Goal: Find specific page/section: Find specific page/section

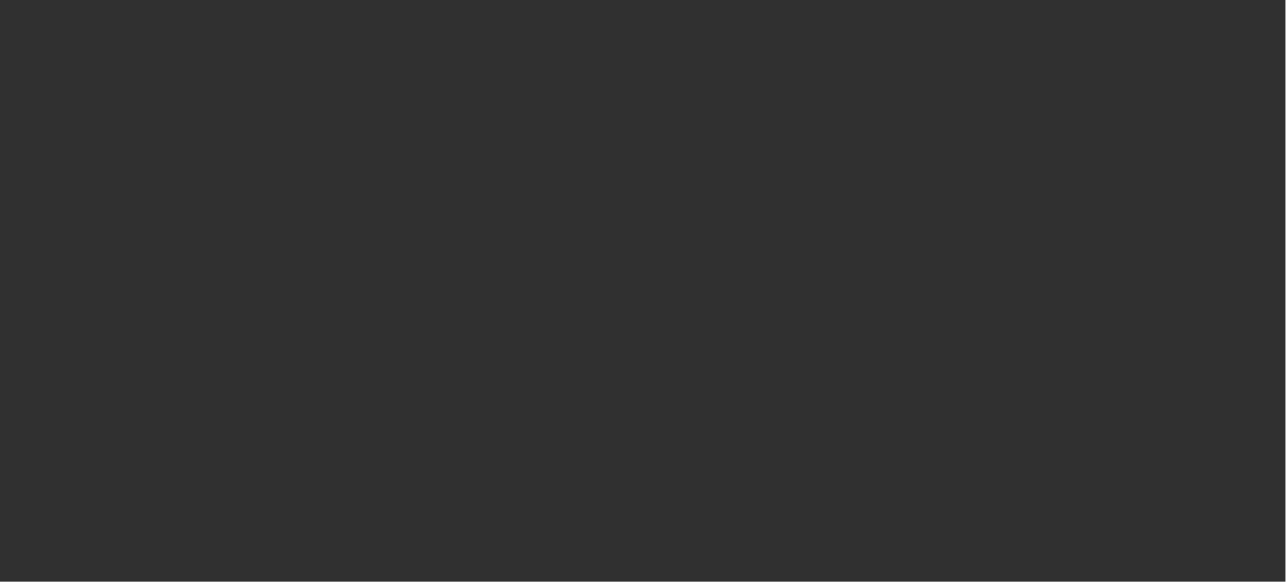
select select "10"
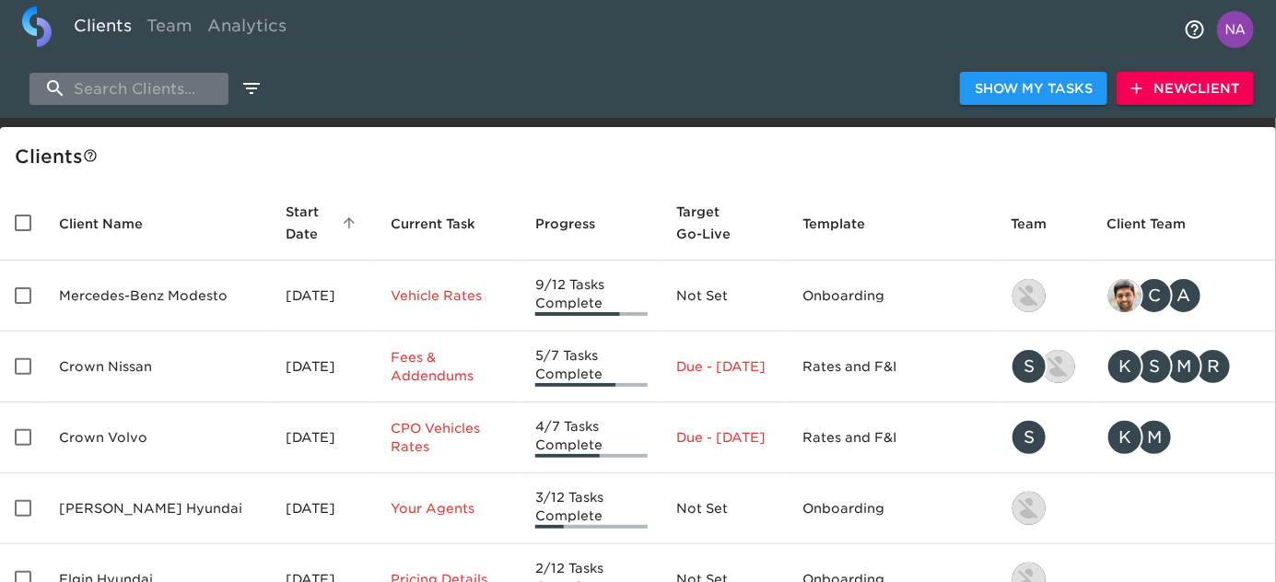
click at [170, 86] on input "search" at bounding box center [128, 89] width 199 height 32
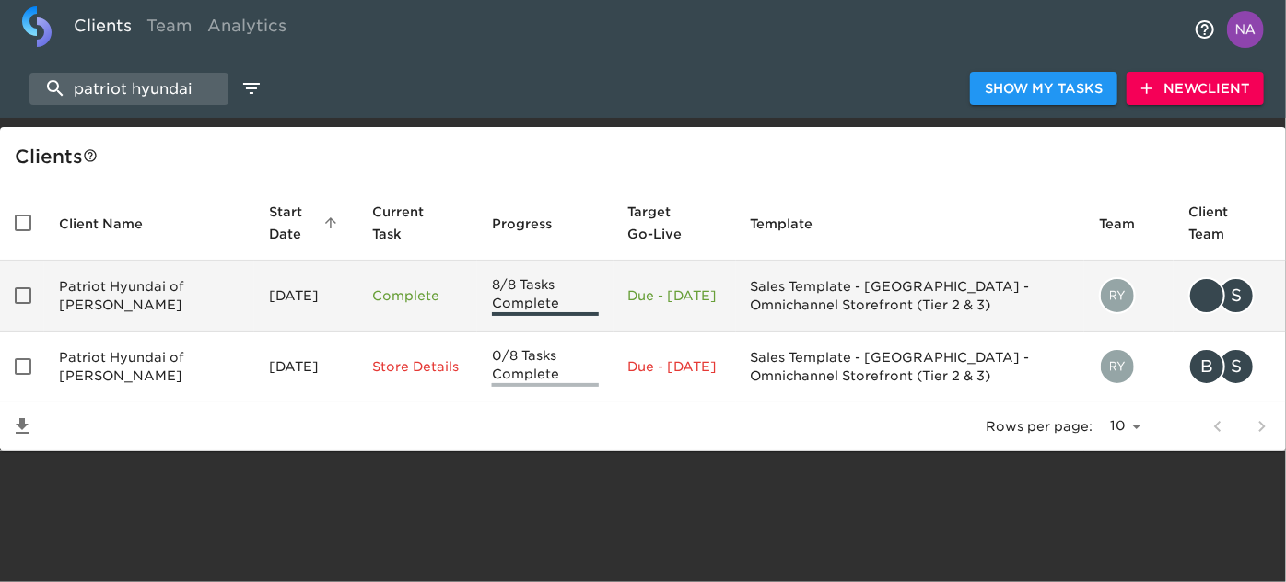
type input "patriot hyundai"
click at [135, 312] on td "Patriot Hyundai of [PERSON_NAME]" at bounding box center [149, 296] width 210 height 71
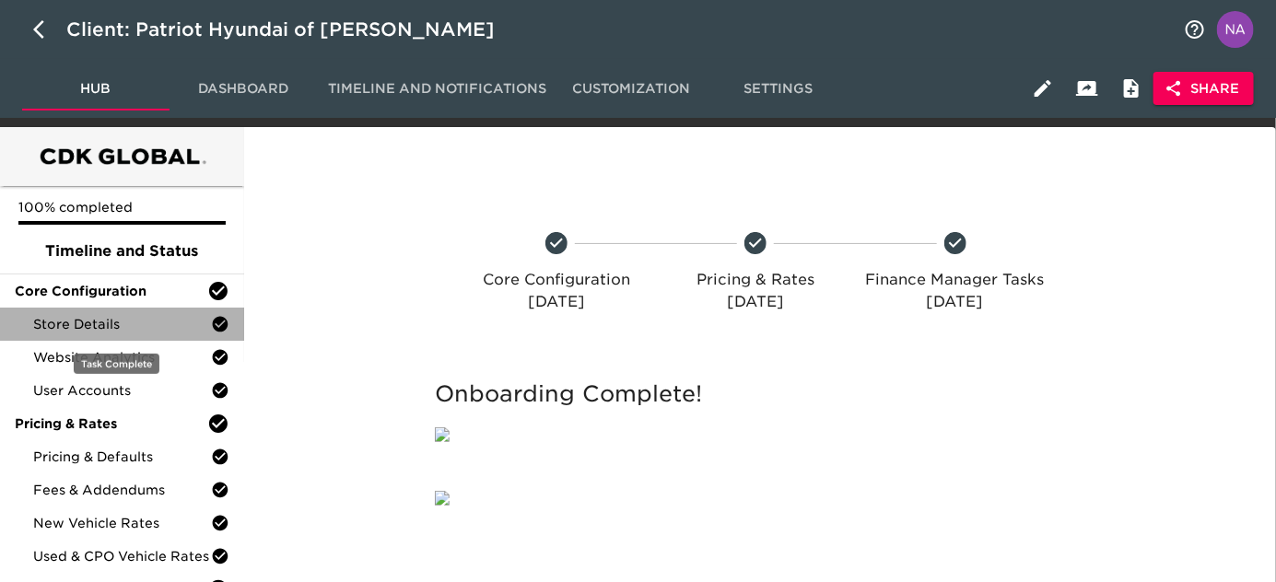
click at [135, 312] on div "Store Details" at bounding box center [122, 324] width 244 height 33
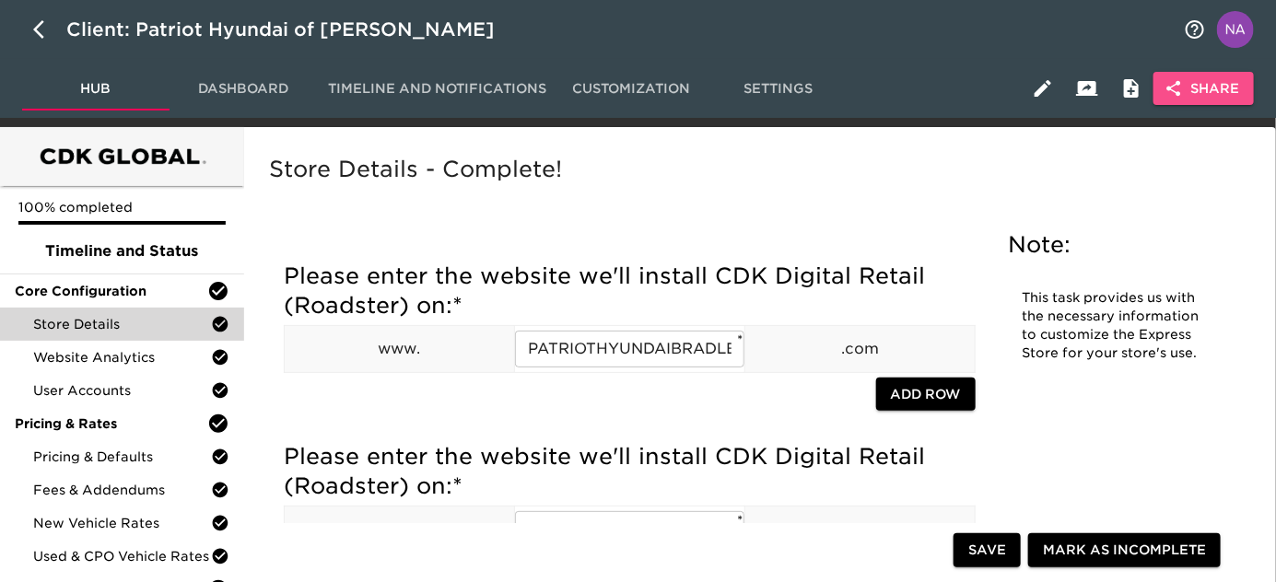
click at [1165, 84] on icon "button" at bounding box center [1174, 88] width 18 height 18
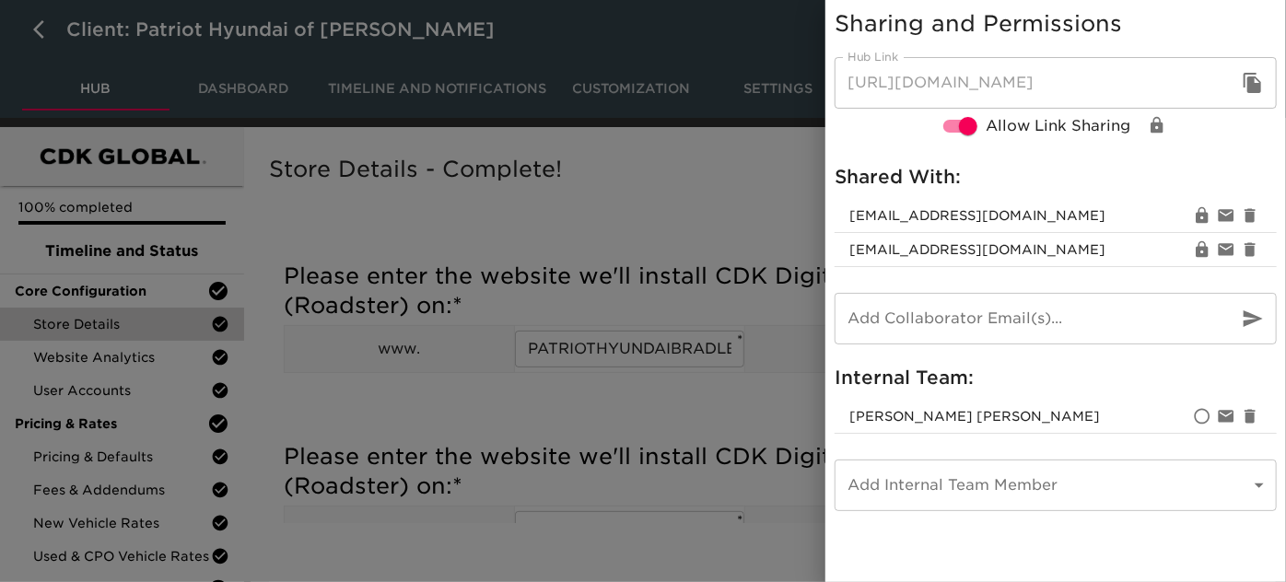
click at [490, 239] on div at bounding box center [643, 291] width 1286 height 582
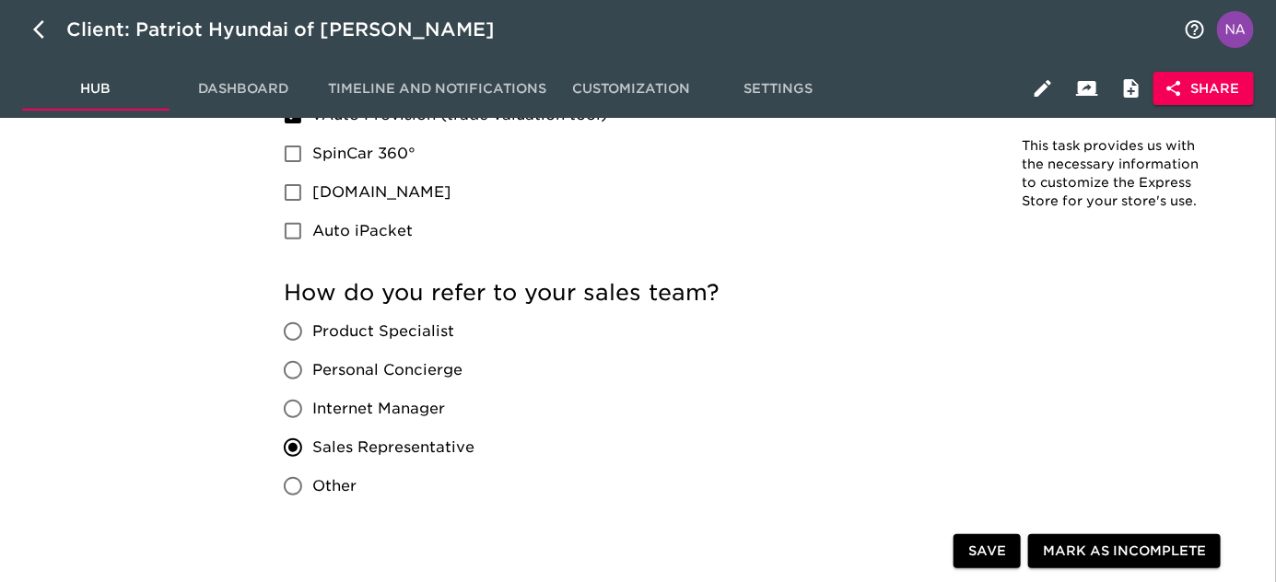
scroll to position [3747, 0]
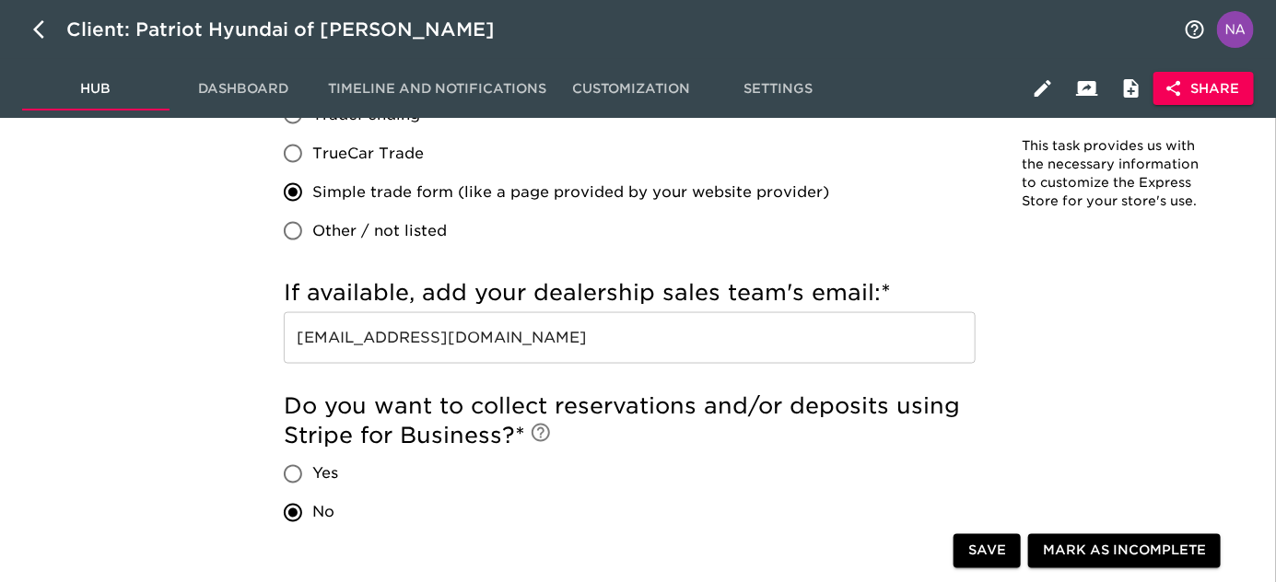
click at [849, 335] on input "‎[EMAIL_ADDRESS][DOMAIN_NAME]" at bounding box center [630, 338] width 692 height 52
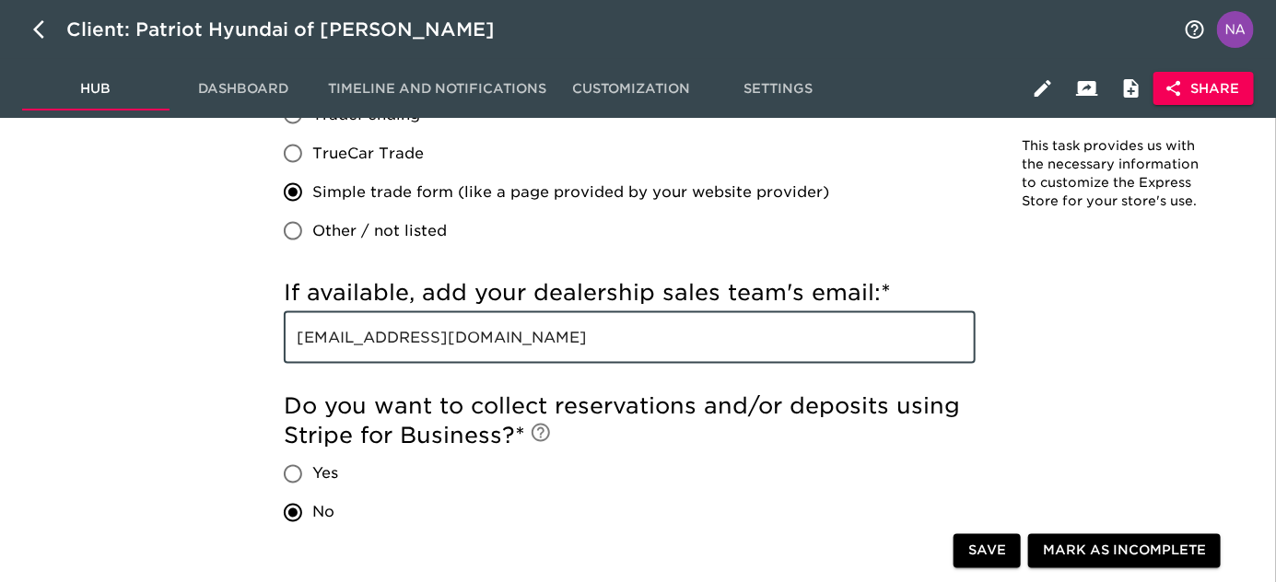
click at [849, 335] on input "‎[EMAIL_ADDRESS][DOMAIN_NAME]" at bounding box center [630, 338] width 692 height 52
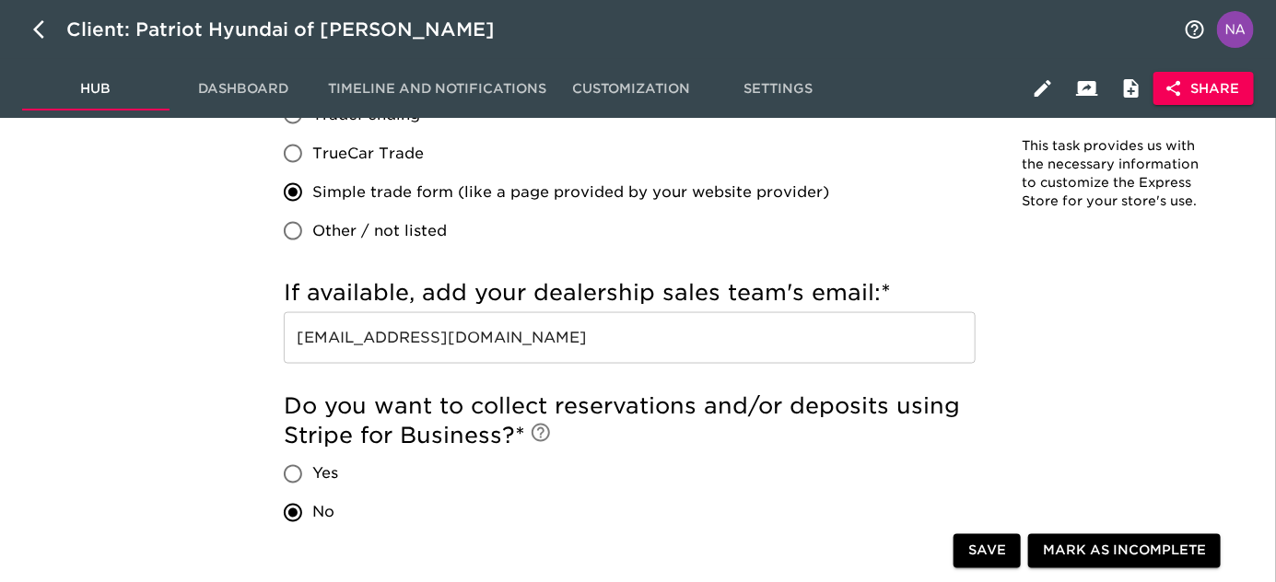
scroll to position [1334, 0]
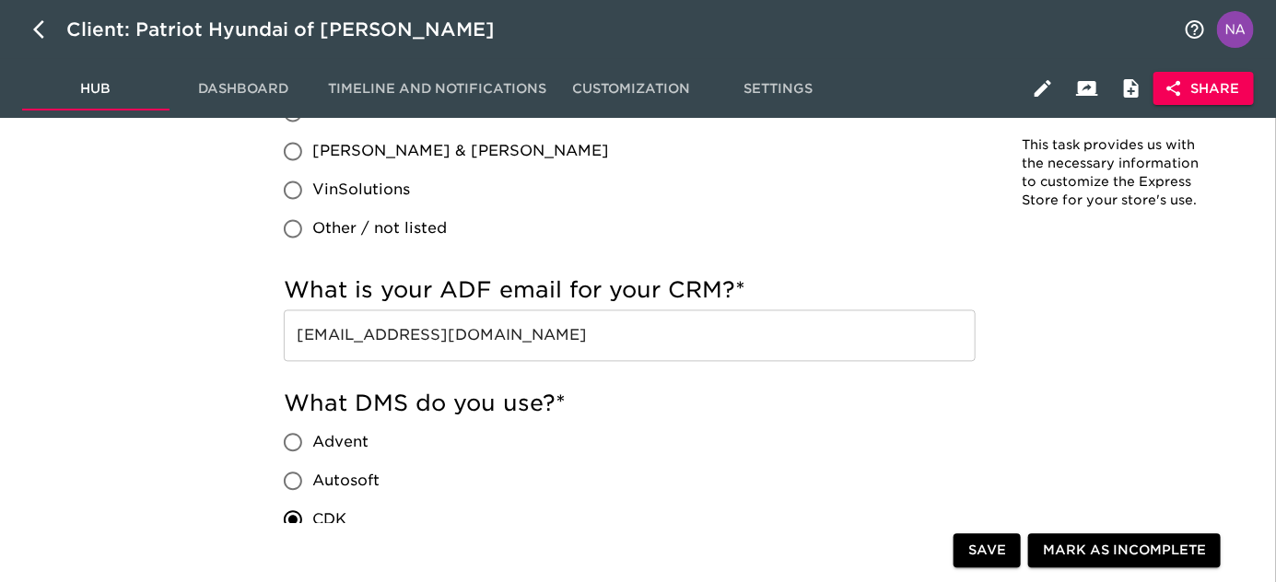
click at [793, 348] on input "[EMAIL_ADDRESS][DOMAIN_NAME]" at bounding box center [630, 336] width 692 height 52
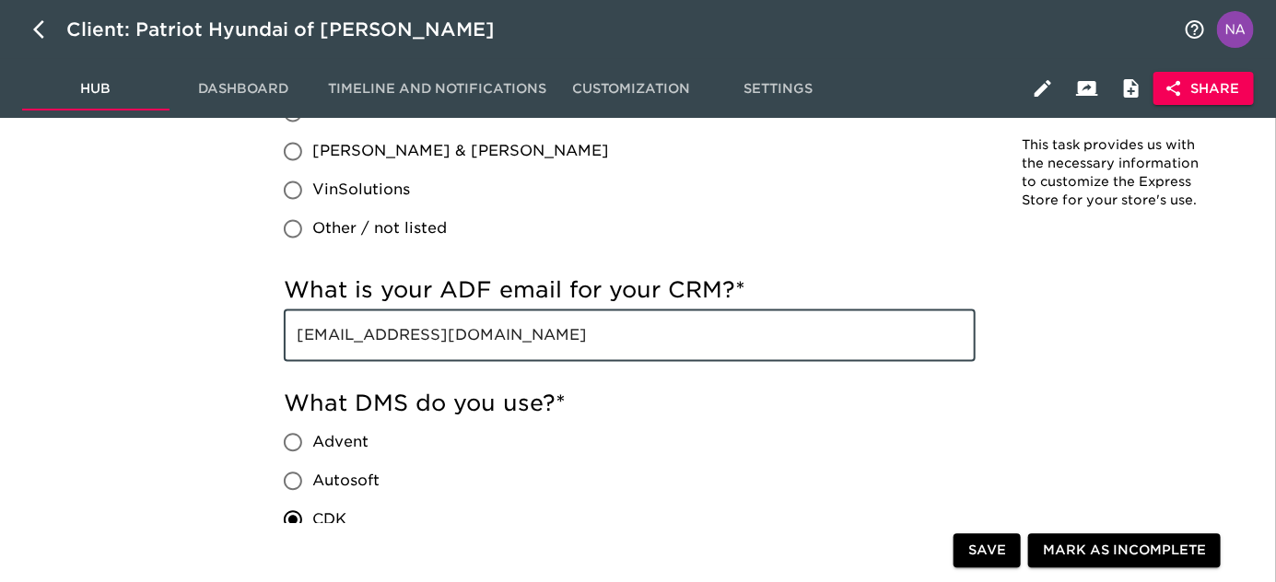
click at [793, 348] on input "[EMAIL_ADDRESS][DOMAIN_NAME]" at bounding box center [630, 336] width 692 height 52
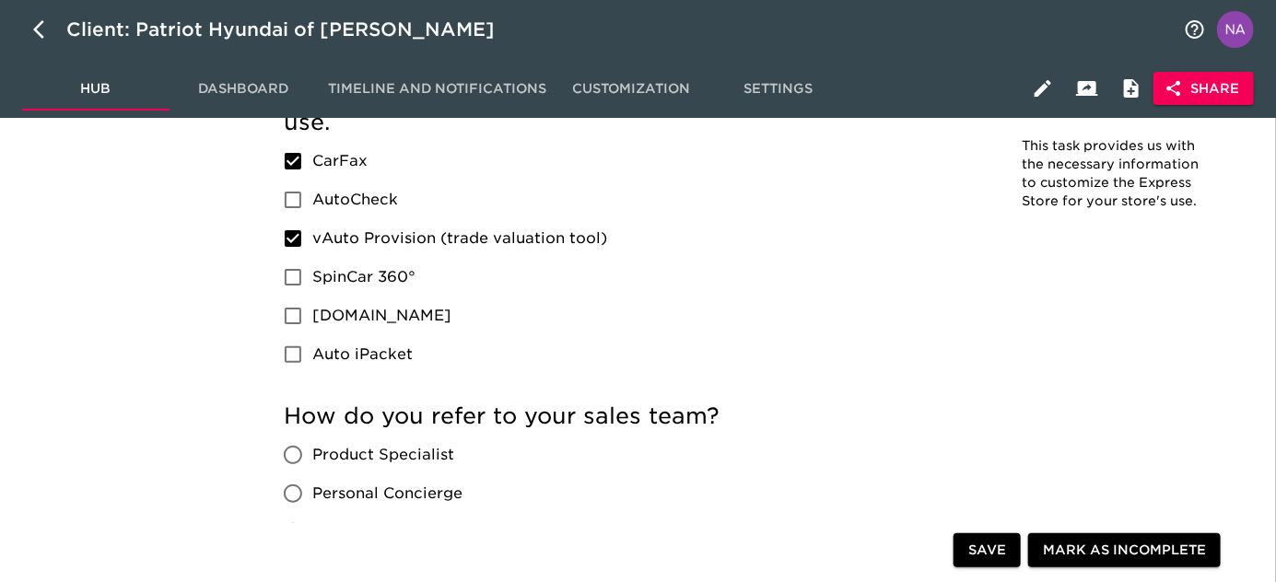
scroll to position [2841, 0]
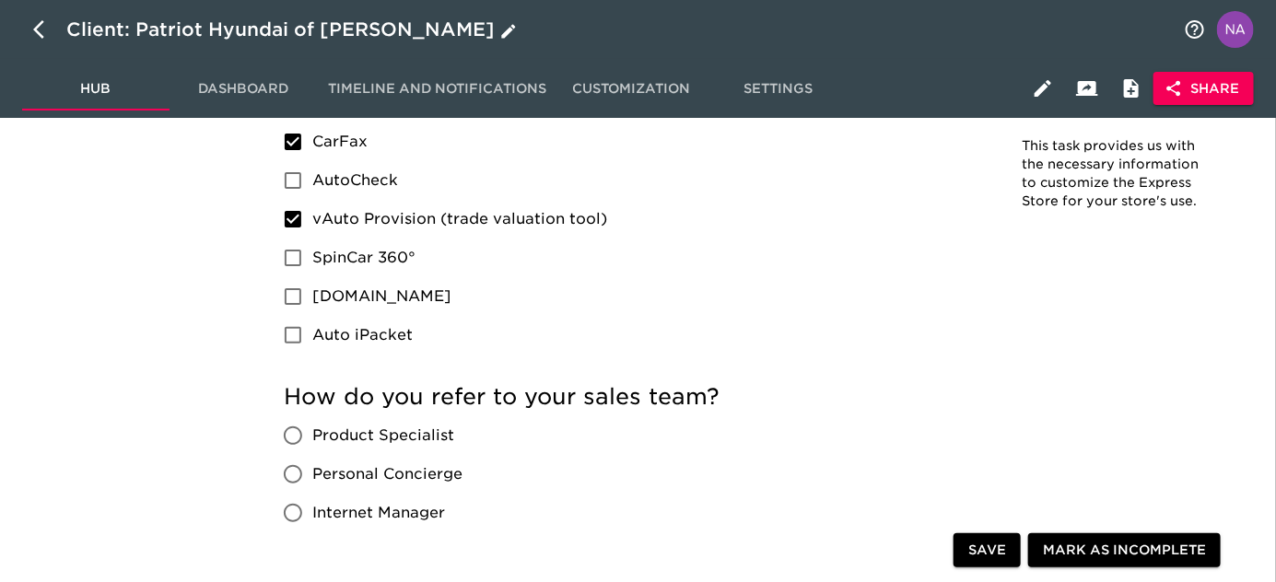
click at [39, 34] on icon "button" at bounding box center [38, 29] width 11 height 18
select select "10"
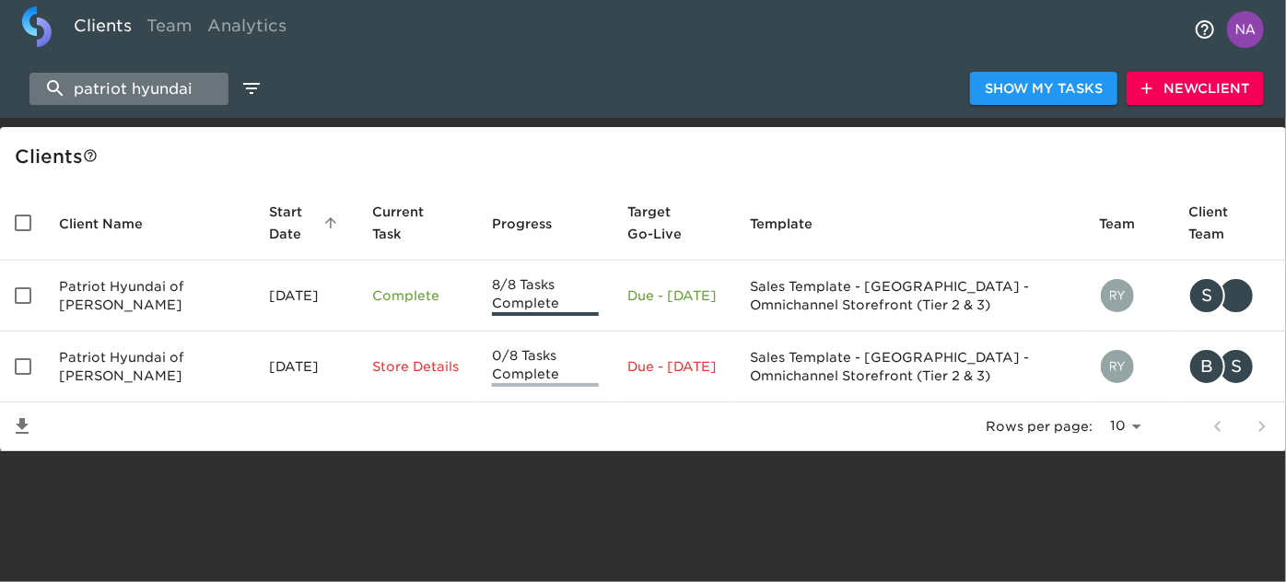
click at [141, 88] on input "patriot hyundai" at bounding box center [128, 89] width 199 height 32
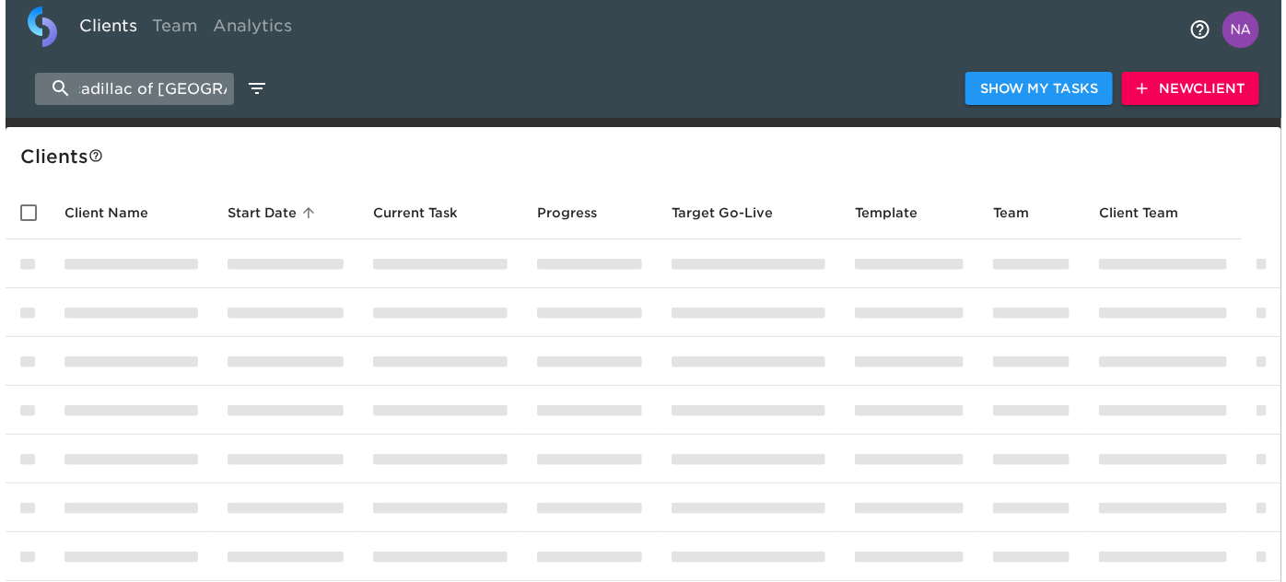
scroll to position [0, 17]
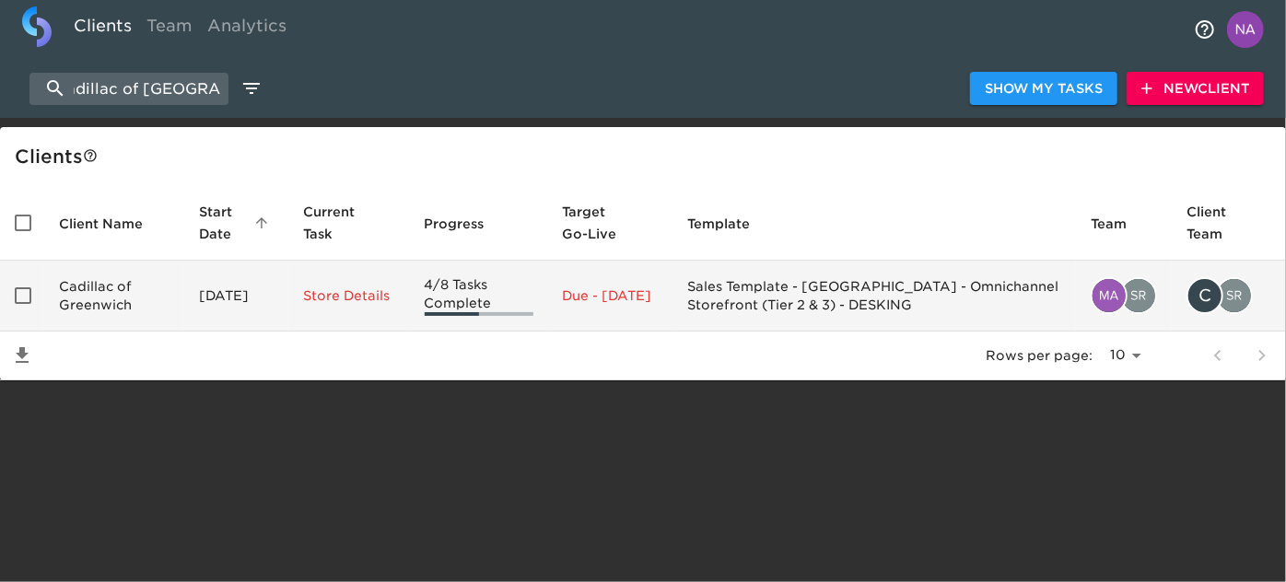
type input "cadillac of [GEOGRAPHIC_DATA]"
click at [164, 288] on td "Cadillac of Greenwich" at bounding box center [114, 296] width 140 height 71
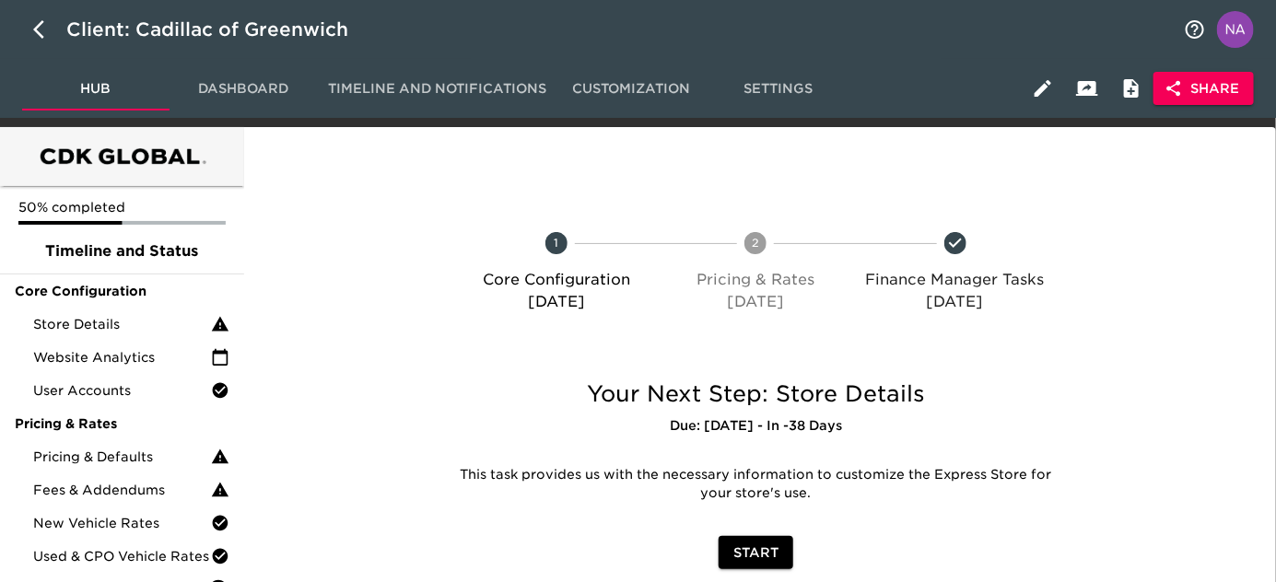
click at [1169, 95] on icon "button" at bounding box center [1174, 88] width 18 height 18
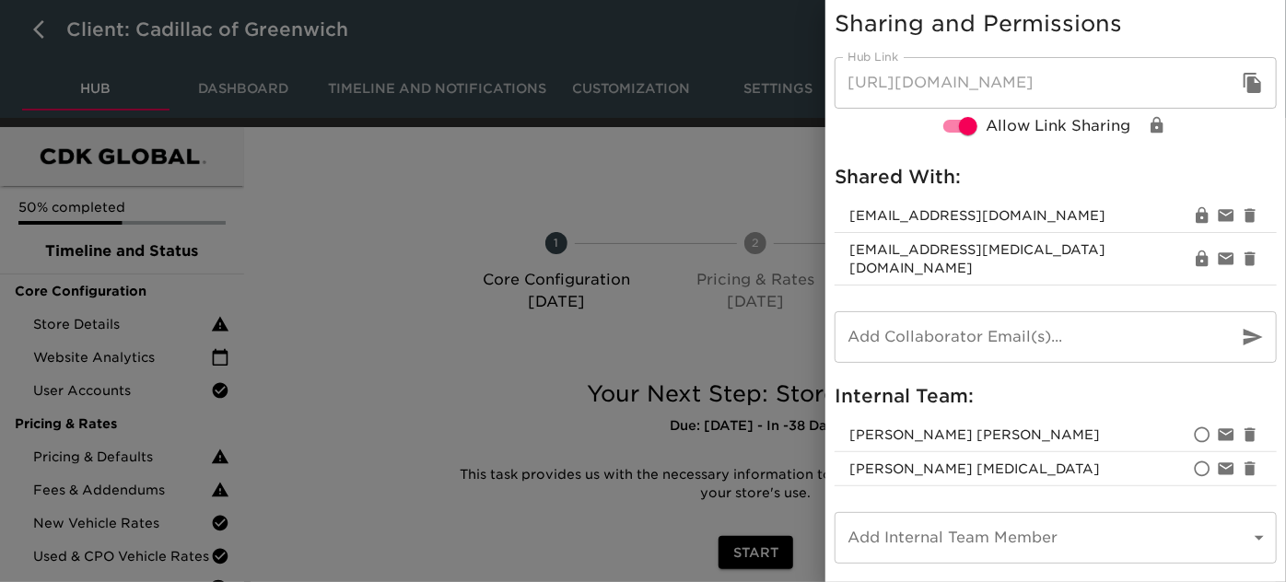
click at [522, 369] on div at bounding box center [643, 291] width 1286 height 582
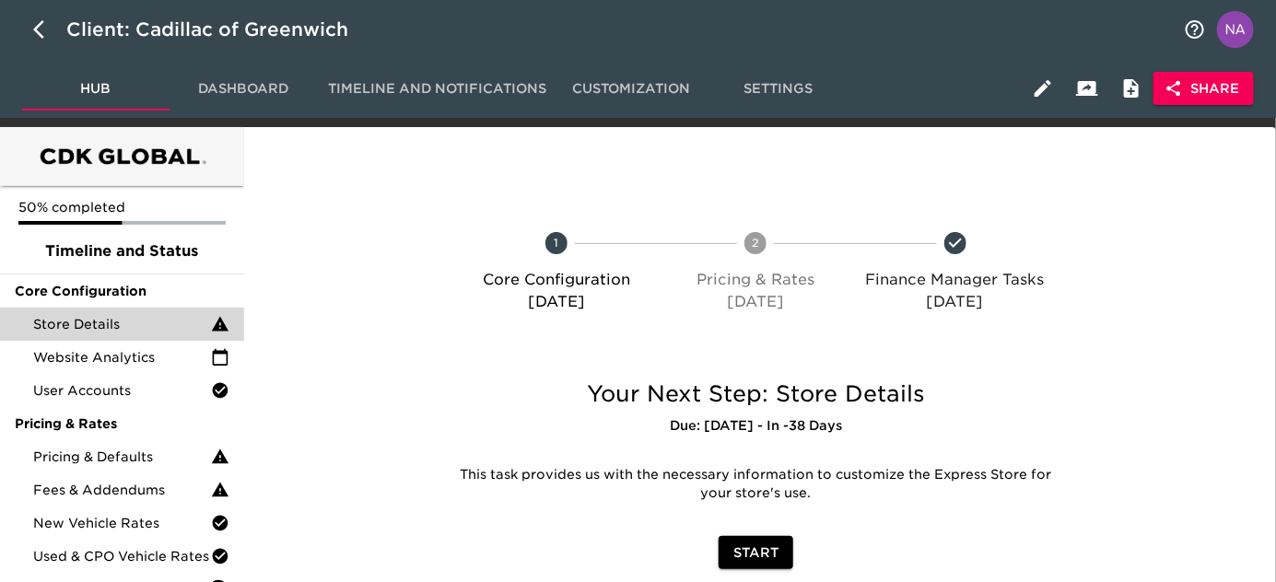
click at [149, 328] on span "Store Details" at bounding box center [122, 324] width 178 height 18
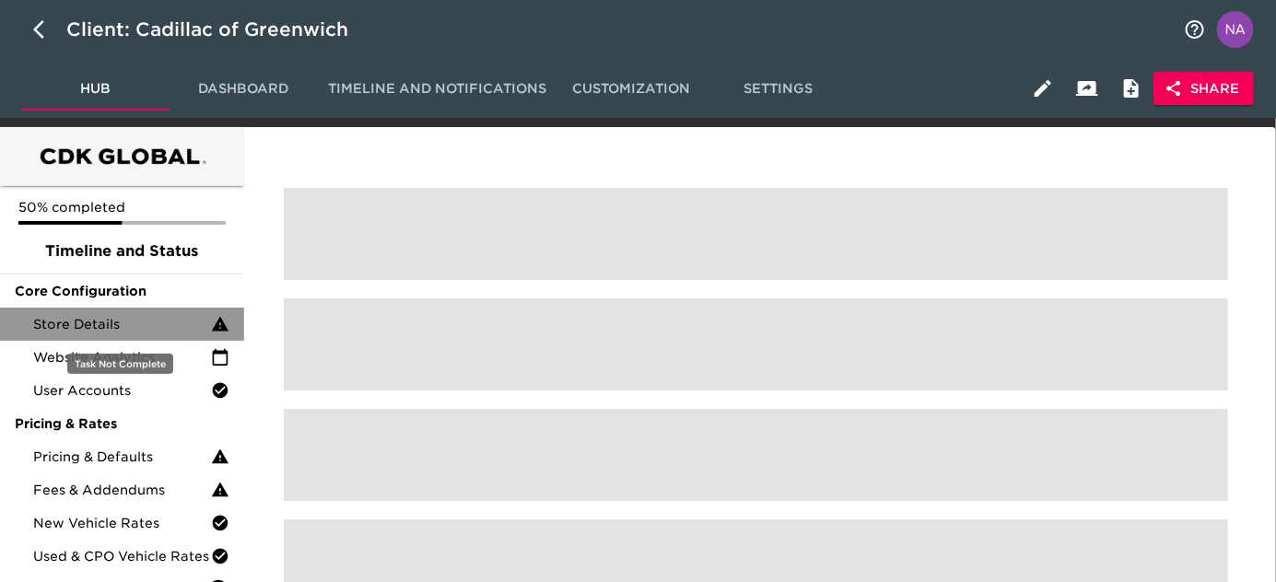
click at [149, 328] on span "Store Details" at bounding box center [122, 324] width 178 height 18
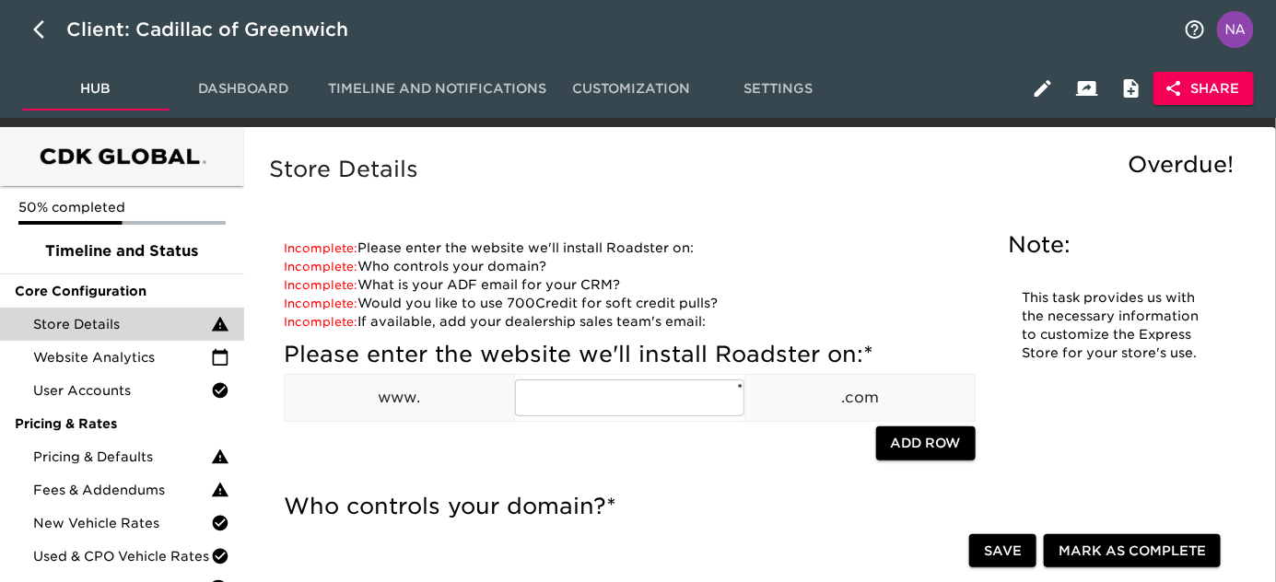
click at [587, 190] on div "Store Details Overdue!" at bounding box center [755, 183] width 981 height 64
click at [601, 159] on h5 "Store Details" at bounding box center [756, 169] width 974 height 29
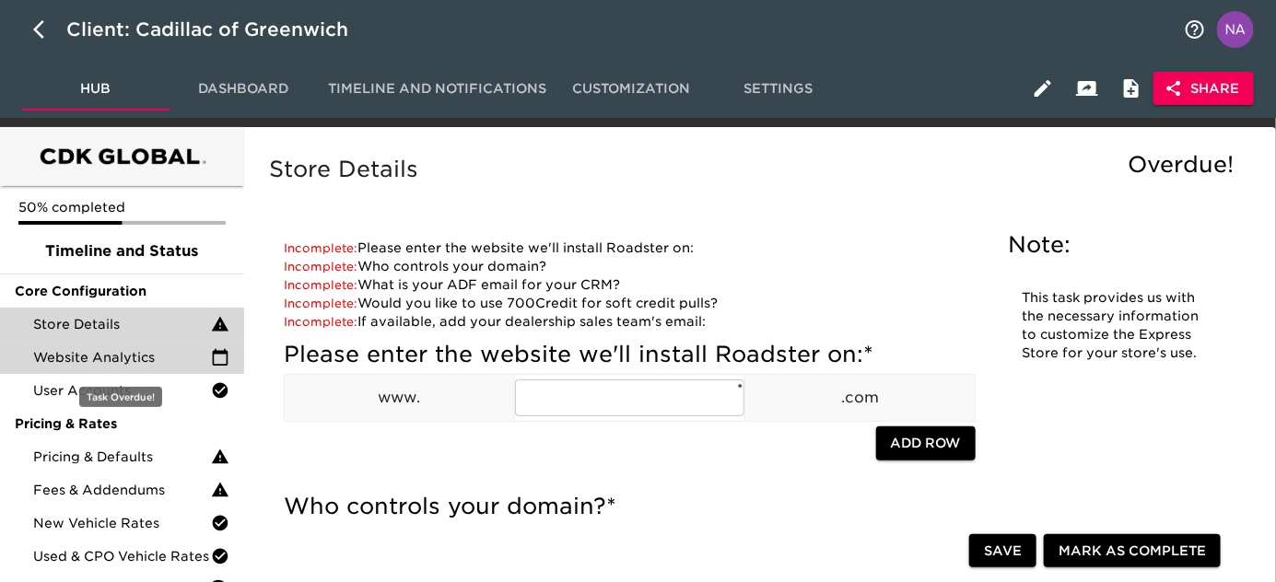
click at [102, 357] on span "Website Analytics" at bounding box center [122, 357] width 178 height 18
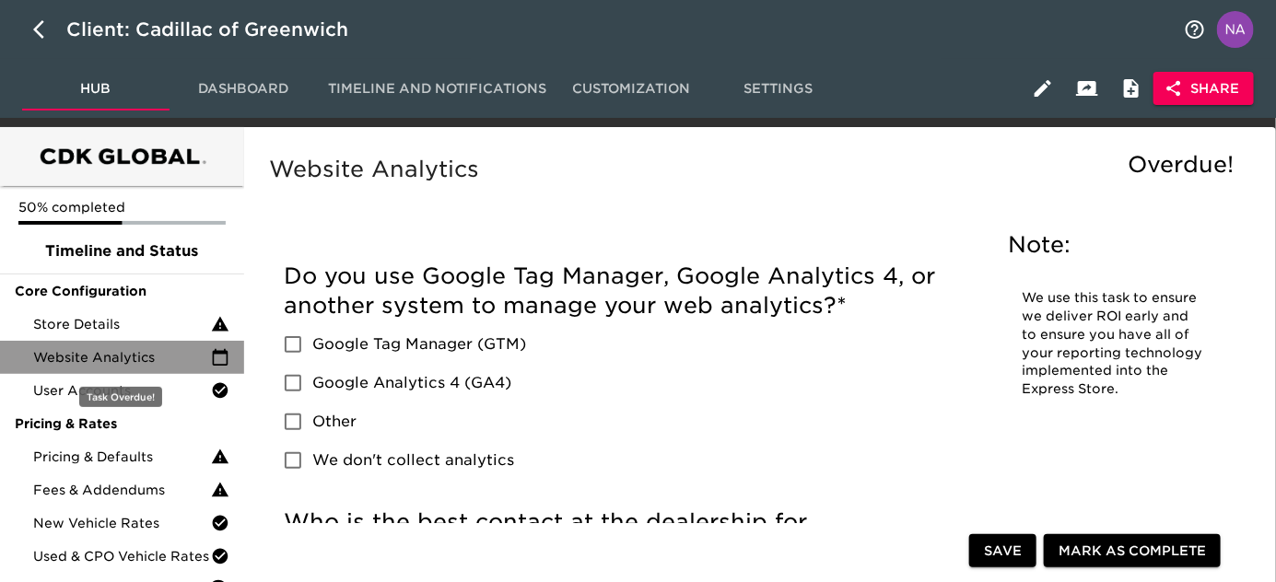
click at [127, 366] on span "Website Analytics" at bounding box center [122, 357] width 178 height 18
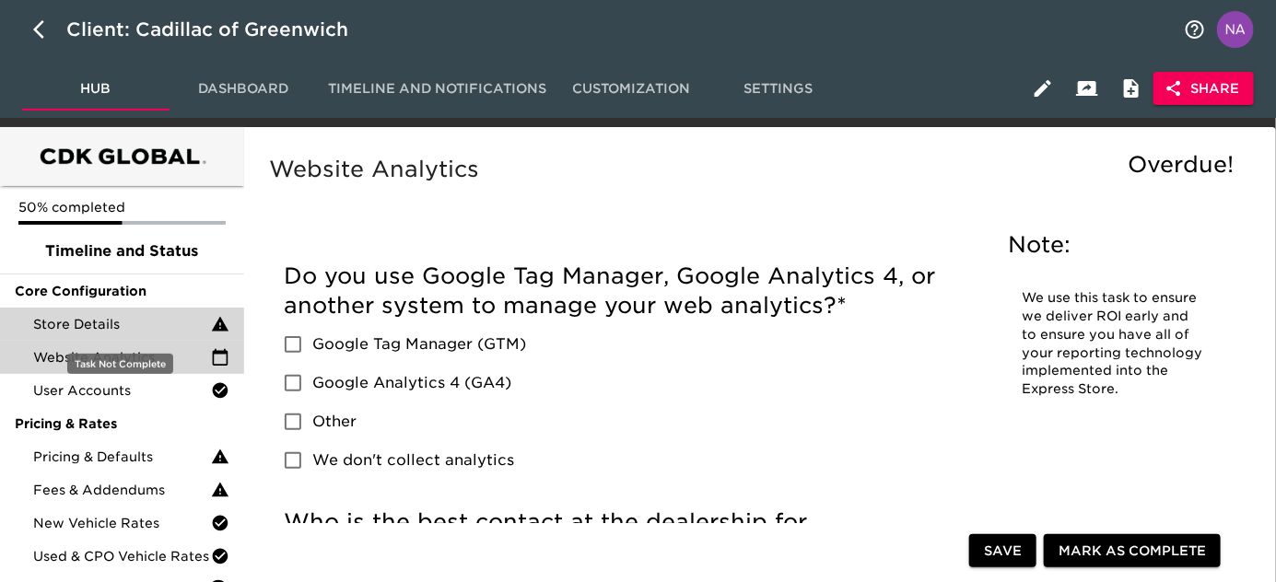
click at [148, 316] on span "Store Details" at bounding box center [122, 324] width 178 height 18
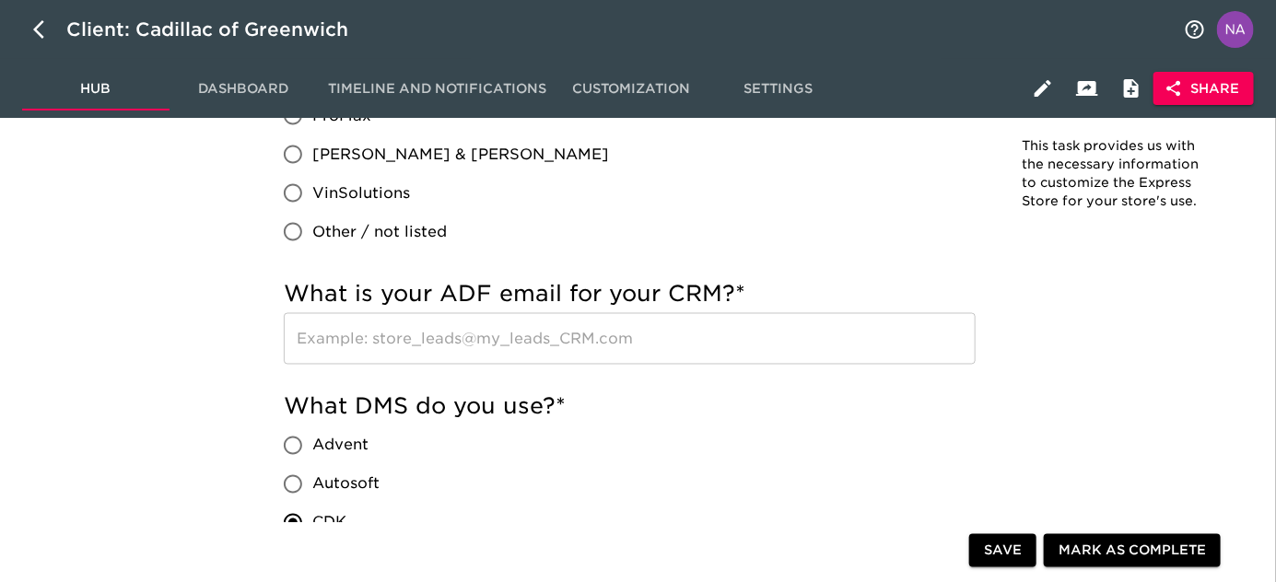
scroll to position [1094, 0]
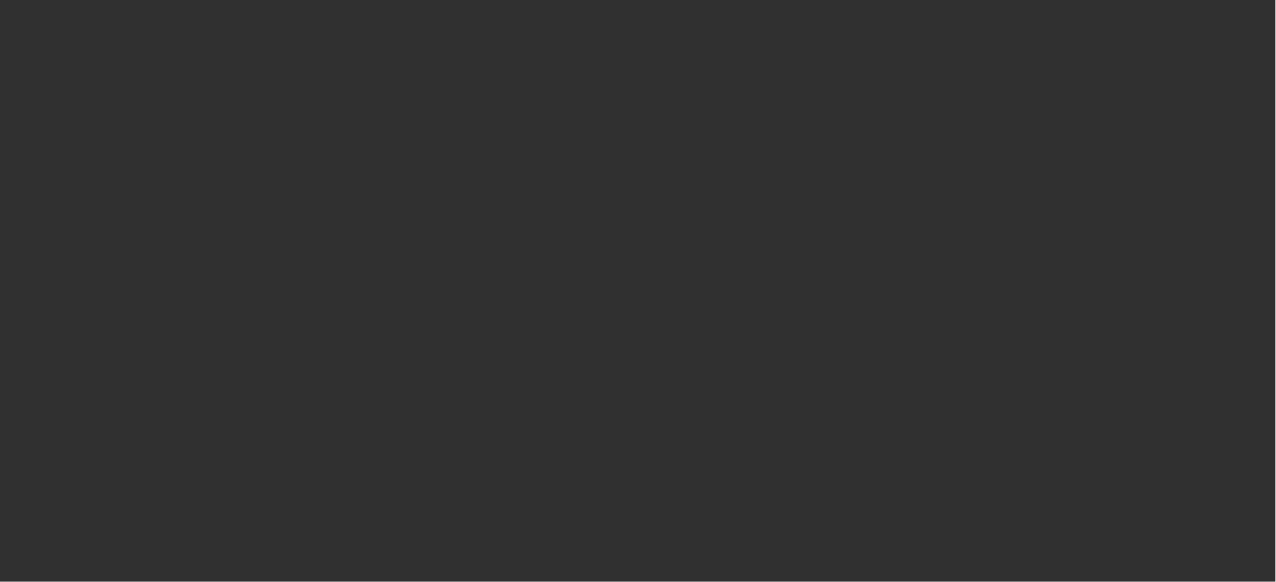
select select "10"
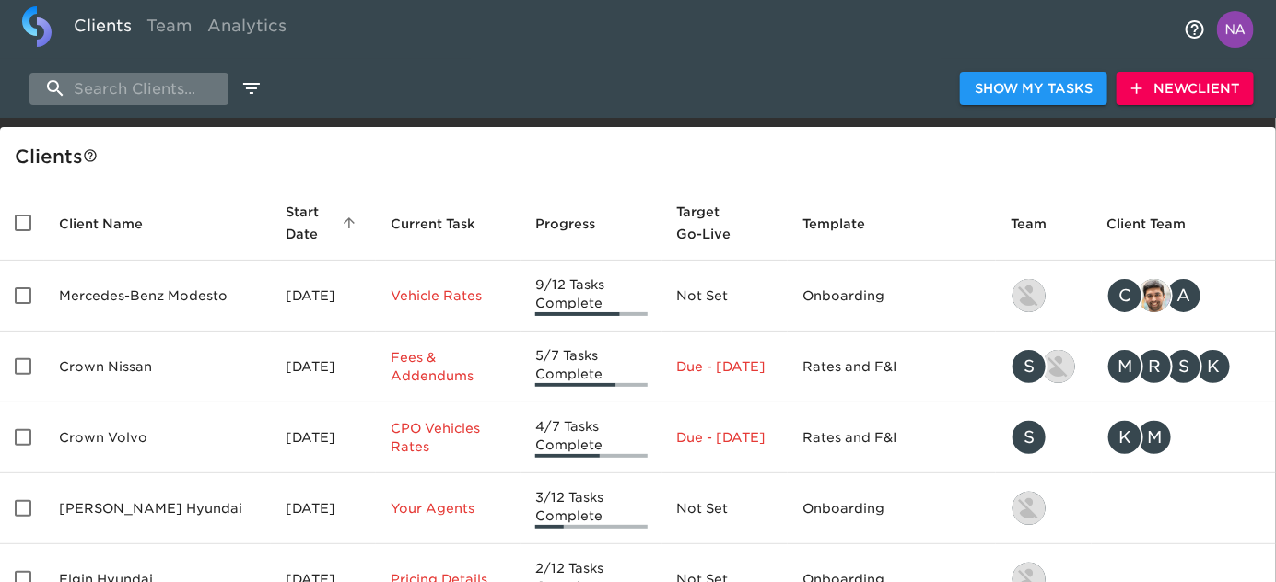
click at [159, 80] on input "search" at bounding box center [128, 89] width 199 height 32
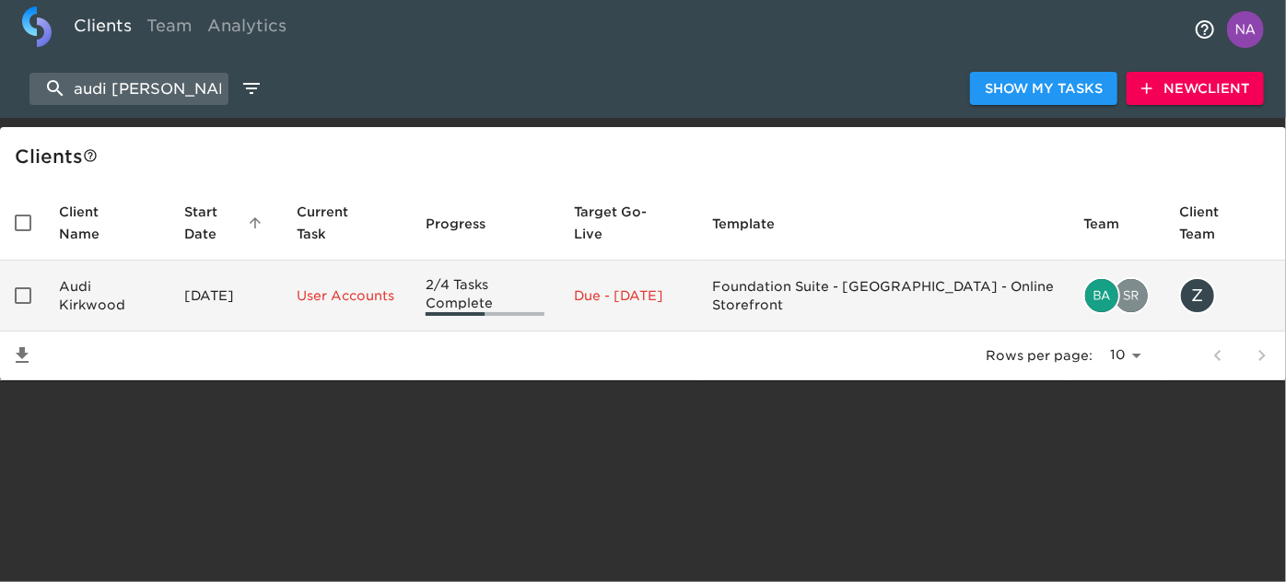
type input "audi kirk"
click at [115, 292] on td "Audi Kirkwood" at bounding box center [106, 296] width 125 height 71
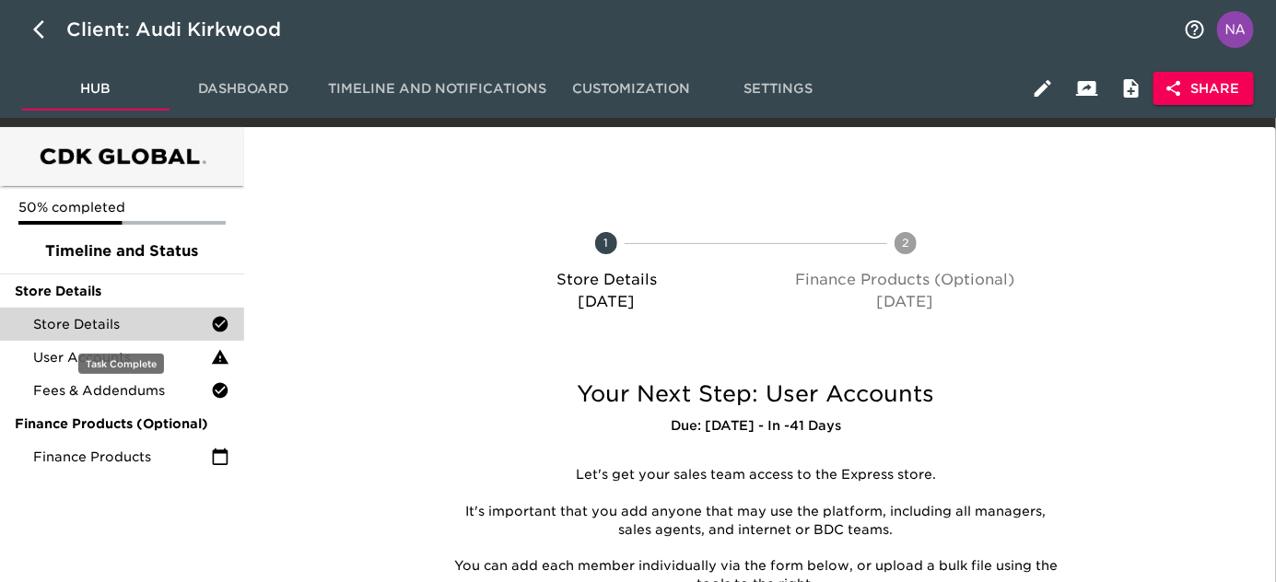
click at [125, 339] on div "Store Details" at bounding box center [122, 324] width 244 height 33
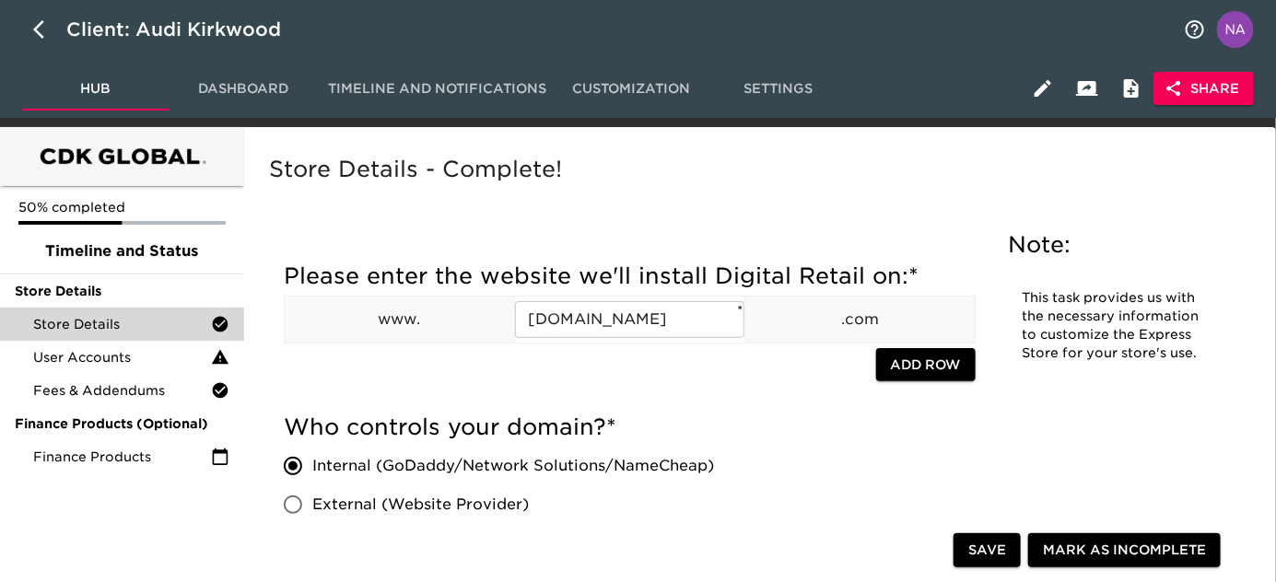
click at [823, 166] on h5 "Store Details - Complete!" at bounding box center [756, 169] width 974 height 29
click at [167, 322] on span "Store Details" at bounding box center [122, 324] width 178 height 18
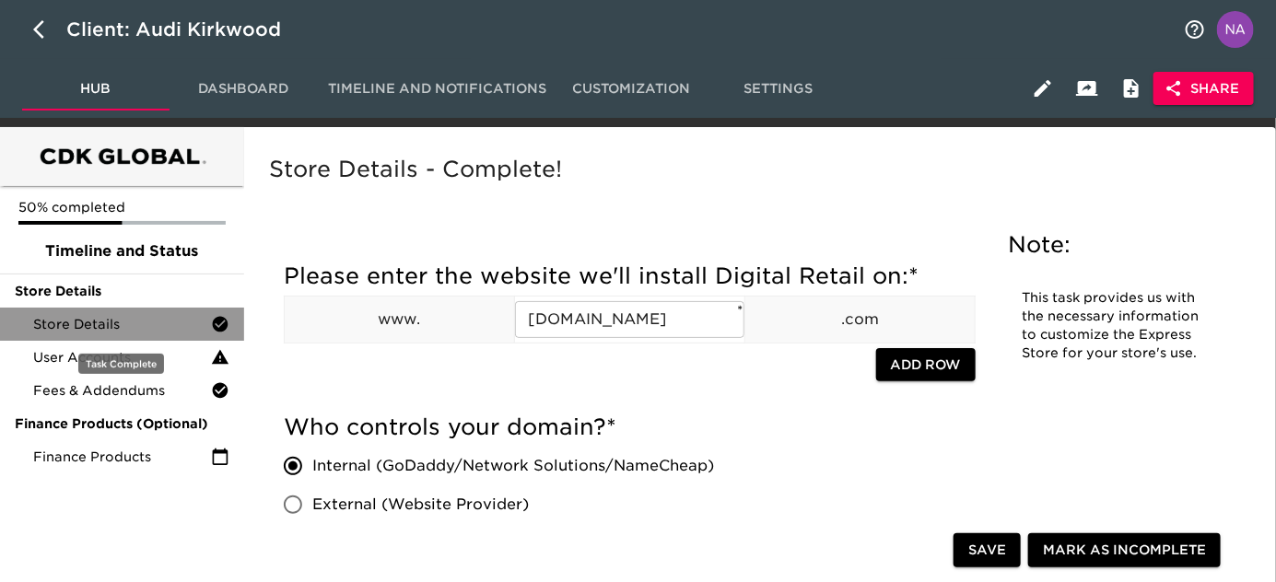
click at [167, 326] on span "Store Details" at bounding box center [122, 324] width 178 height 18
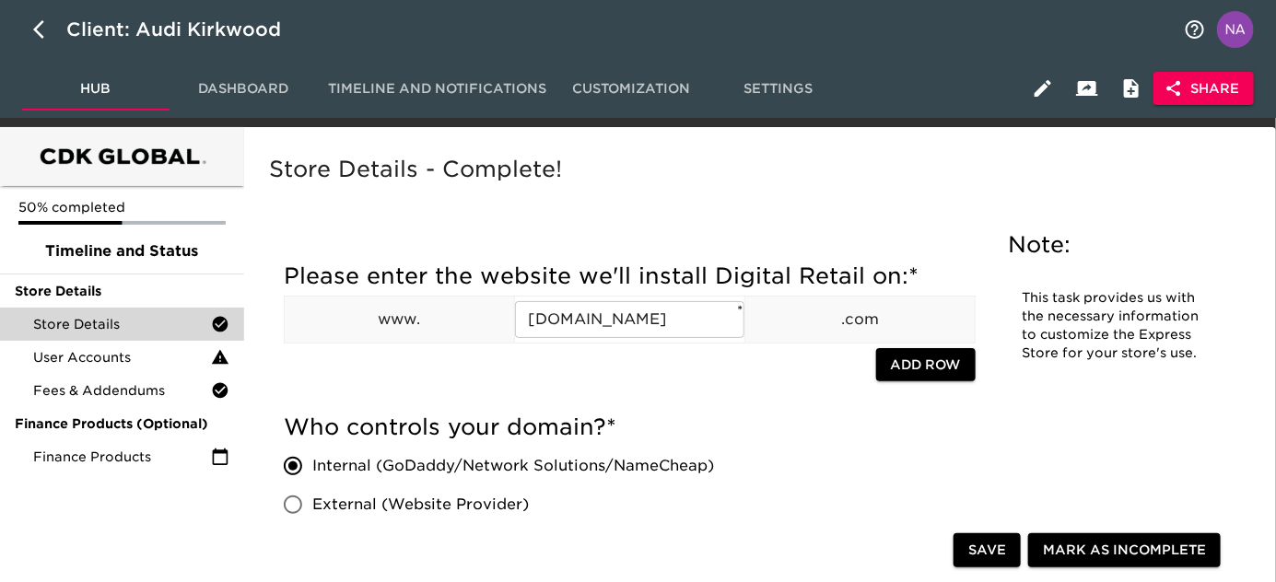
click at [531, 205] on div "Store Details - Complete!" at bounding box center [755, 183] width 981 height 64
click at [1211, 80] on span "Share" at bounding box center [1203, 88] width 71 height 23
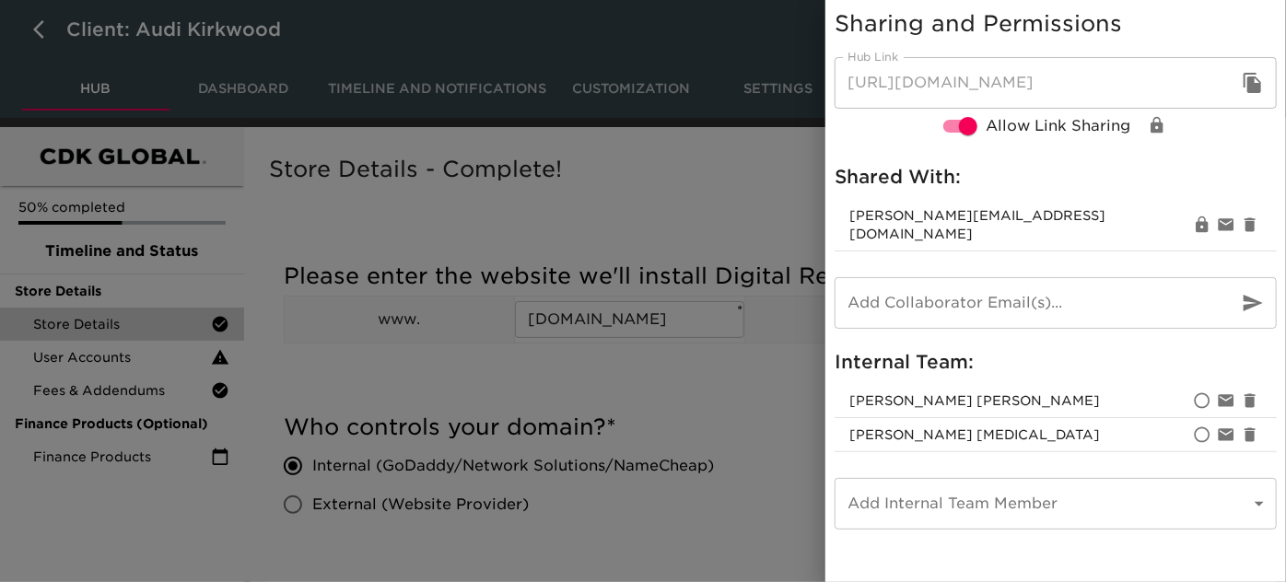
click at [622, 302] on div at bounding box center [643, 291] width 1286 height 582
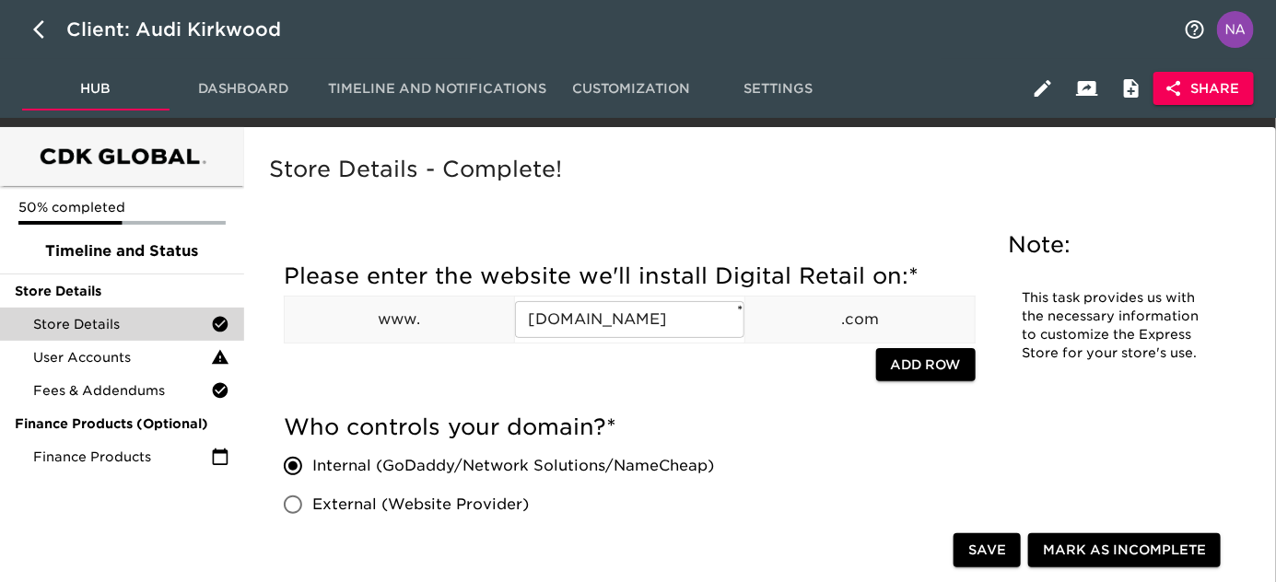
scroll to position [2356, 0]
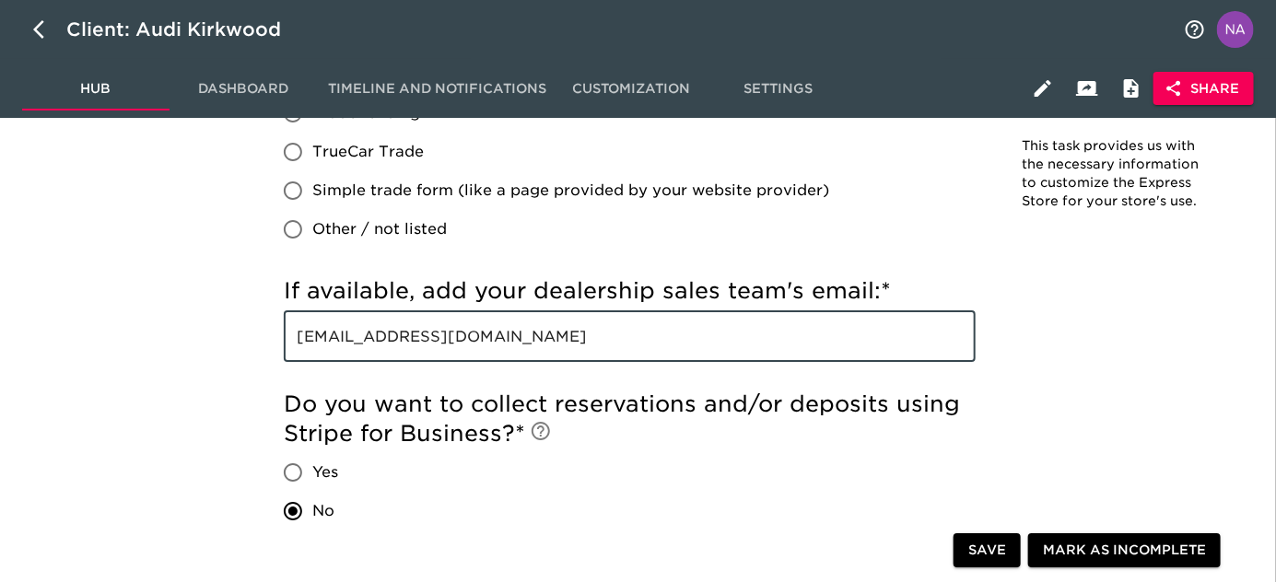
click at [768, 321] on input "salesteam@audikirkwood.com" at bounding box center [630, 336] width 692 height 52
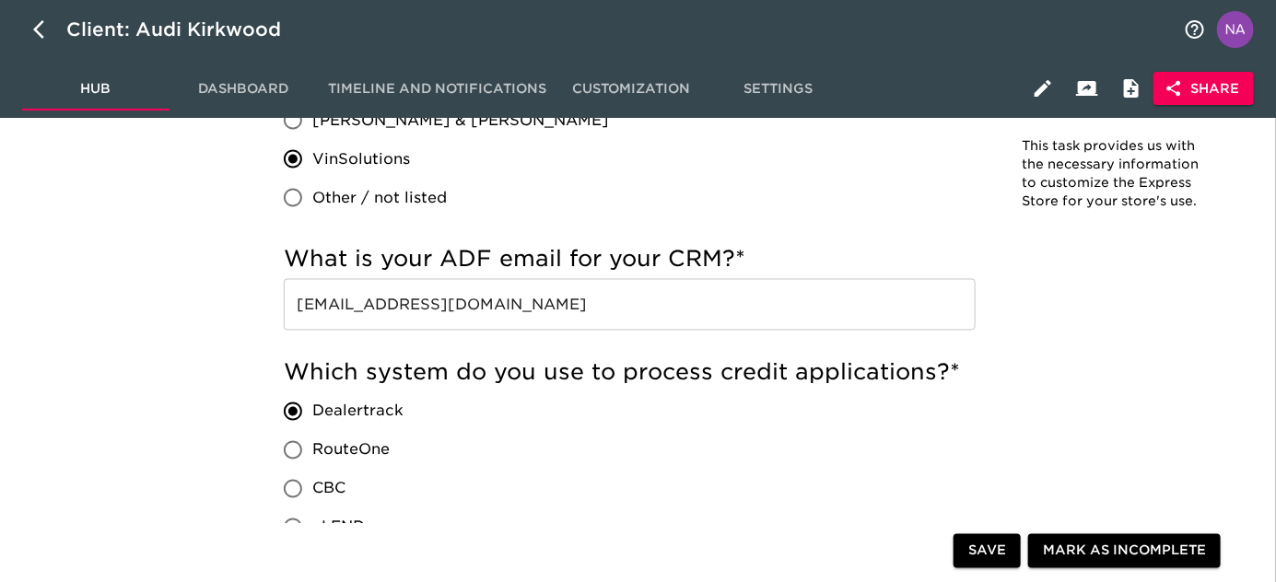
scroll to position [2401, 0]
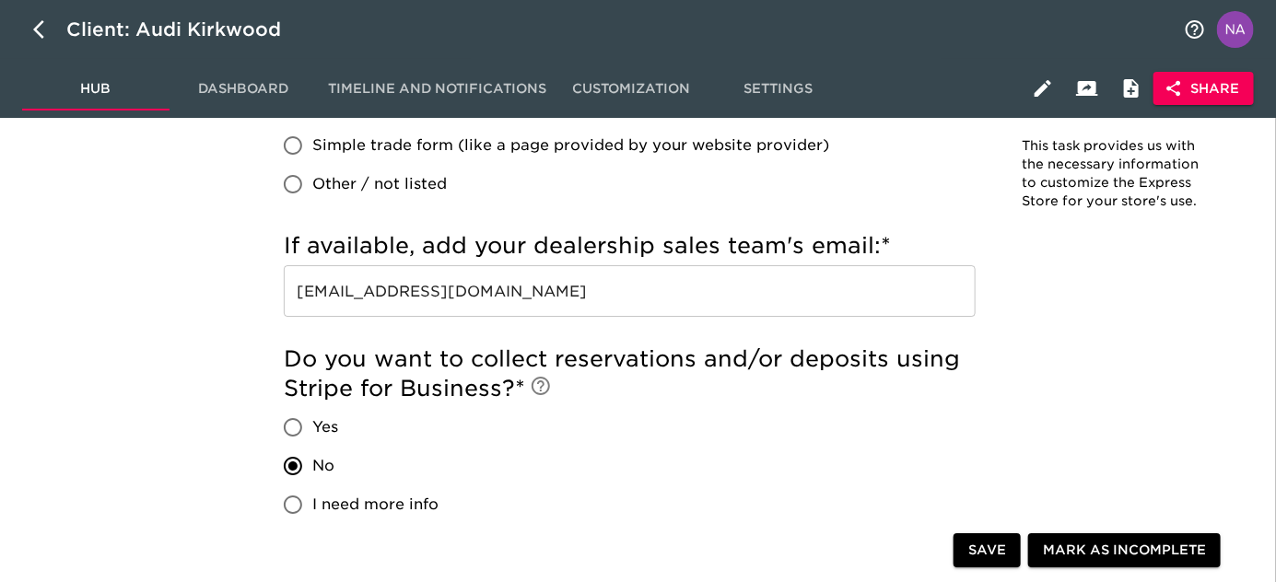
click at [482, 305] on input "salesteam@audikirkwood.com" at bounding box center [630, 291] width 692 height 52
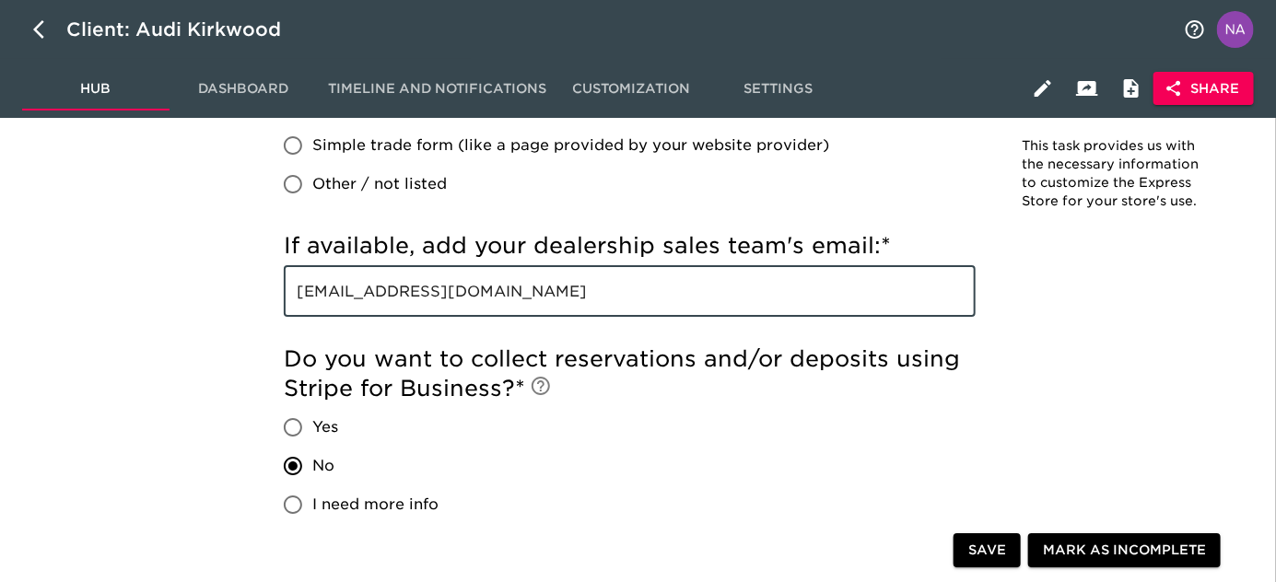
click at [482, 305] on input "salesteam@audikirkwood.com" at bounding box center [630, 291] width 692 height 52
click at [481, 305] on input "salesteam@audikirkwood.com" at bounding box center [630, 291] width 692 height 52
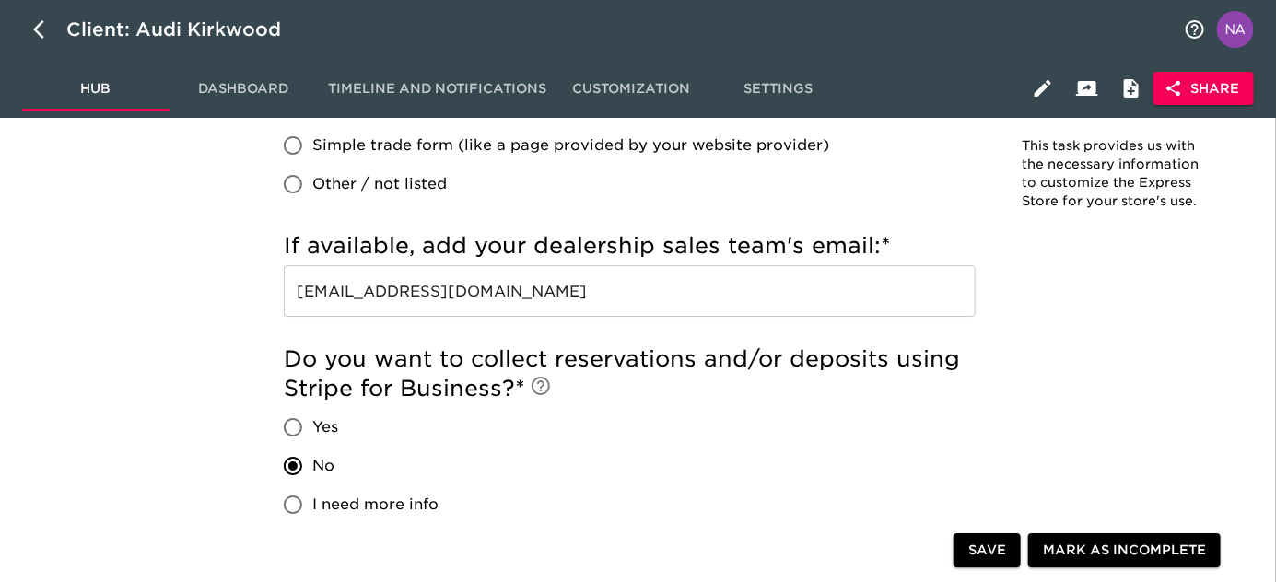
scroll to position [1153, 0]
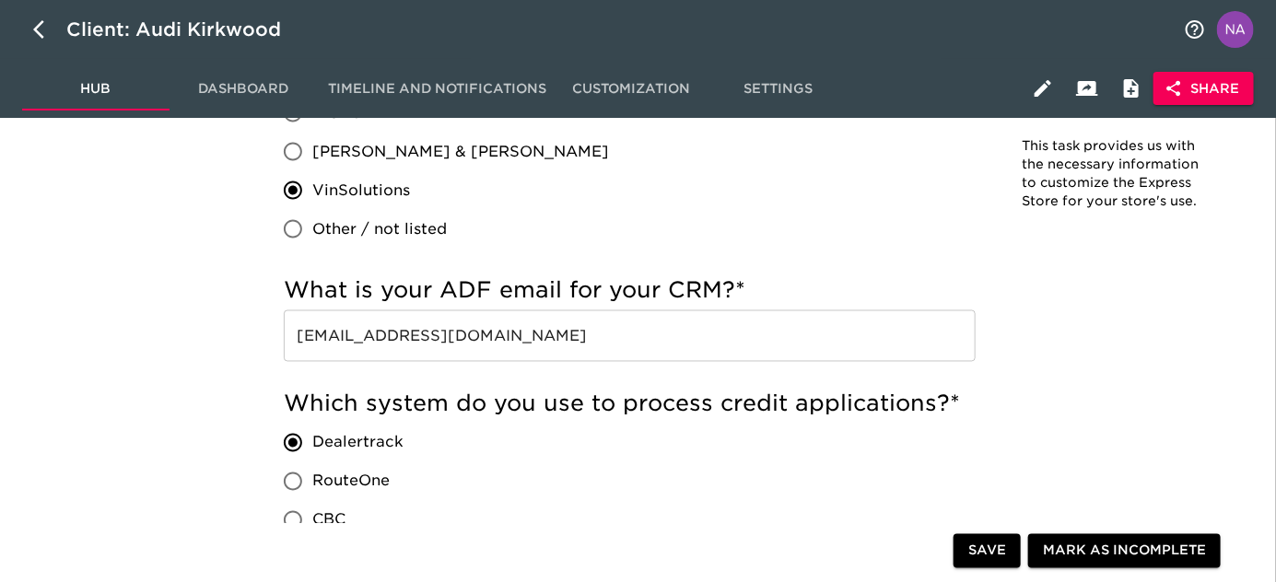
click at [591, 341] on input "leads@audiexchangekirkwood.com" at bounding box center [630, 336] width 692 height 52
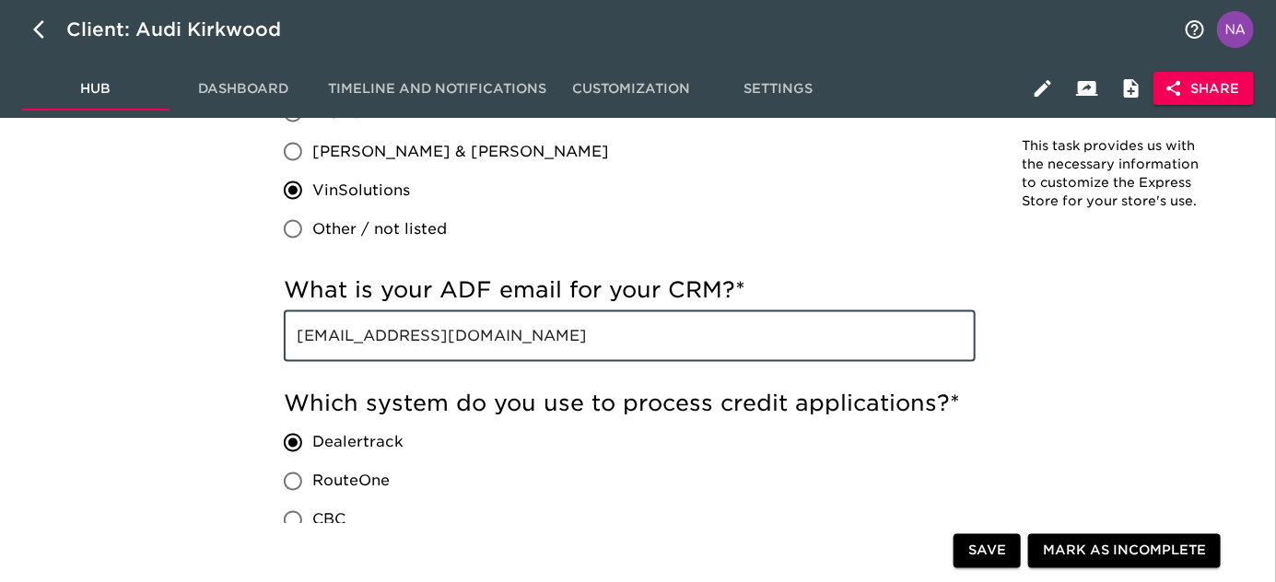
click at [591, 341] on input "leads@audiexchangekirkwood.com" at bounding box center [630, 336] width 692 height 52
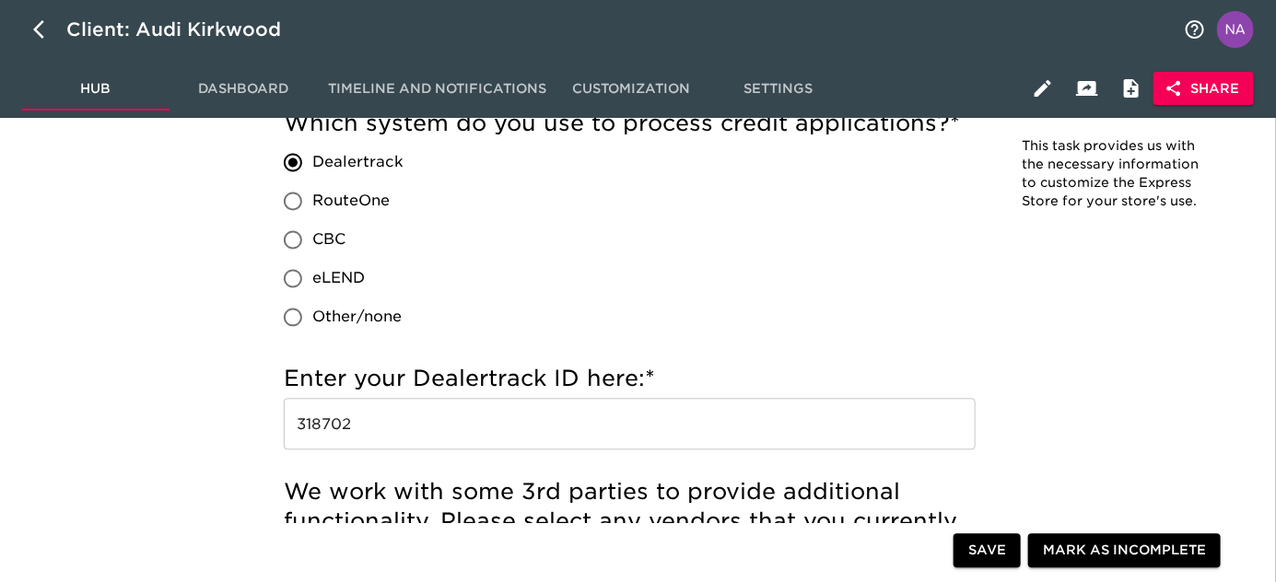
scroll to position [2101, 0]
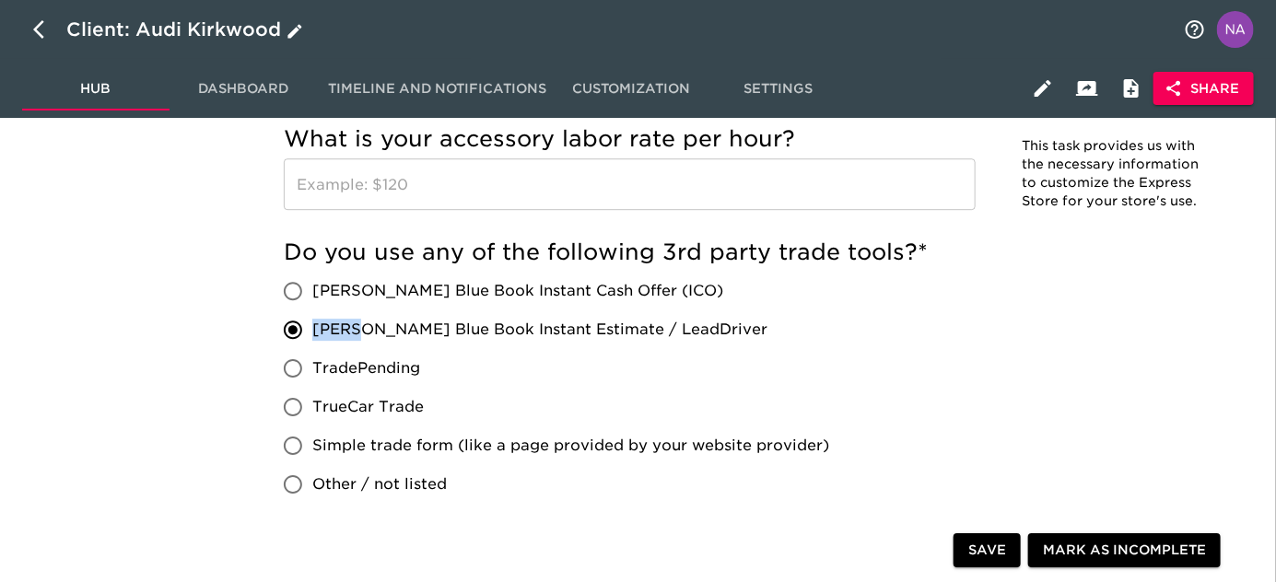
click at [46, 29] on icon "button" at bounding box center [44, 29] width 22 height 22
select select "10"
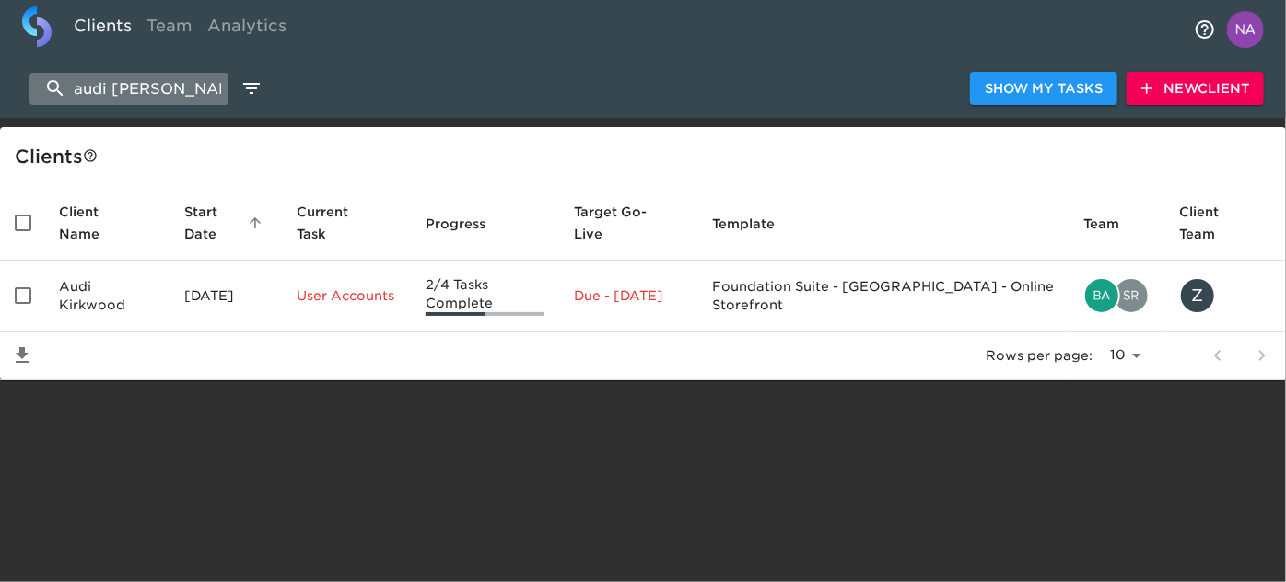
click at [170, 88] on input "audi kirk" at bounding box center [128, 89] width 199 height 32
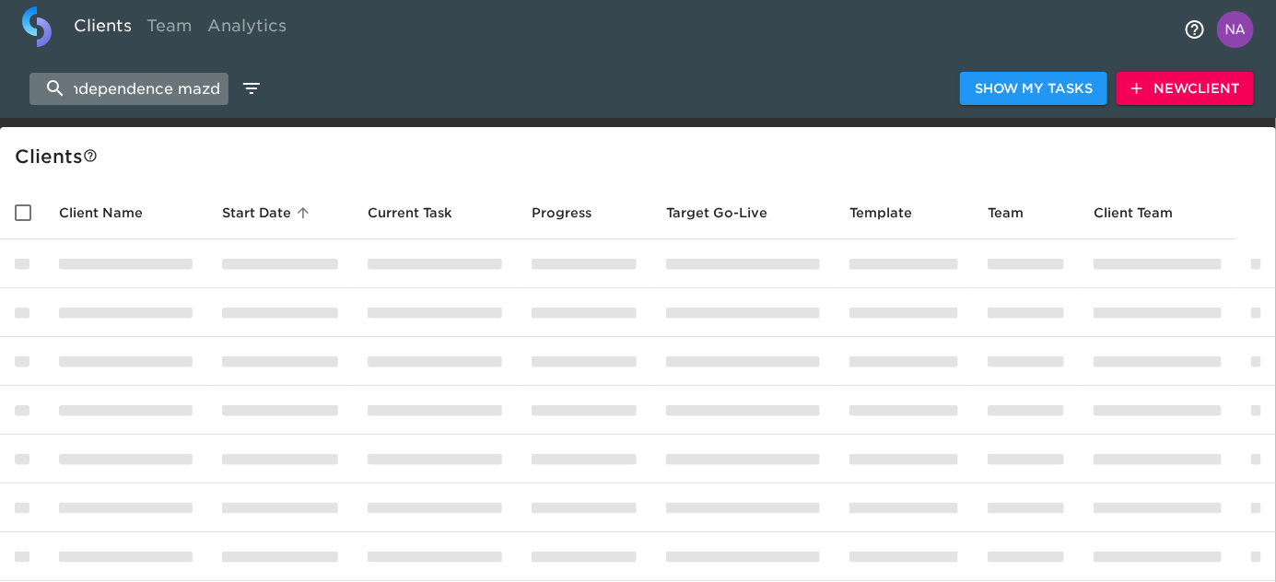
scroll to position [0, 18]
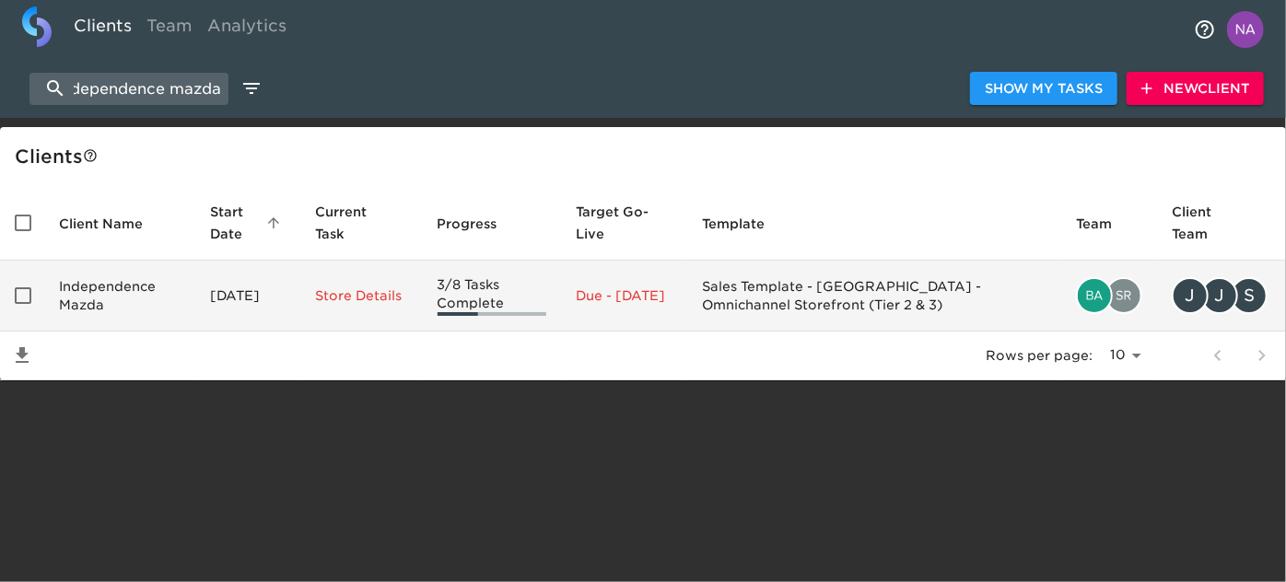
type input "independence mazda"
click at [150, 281] on td "Independence Mazda" at bounding box center [119, 296] width 151 height 71
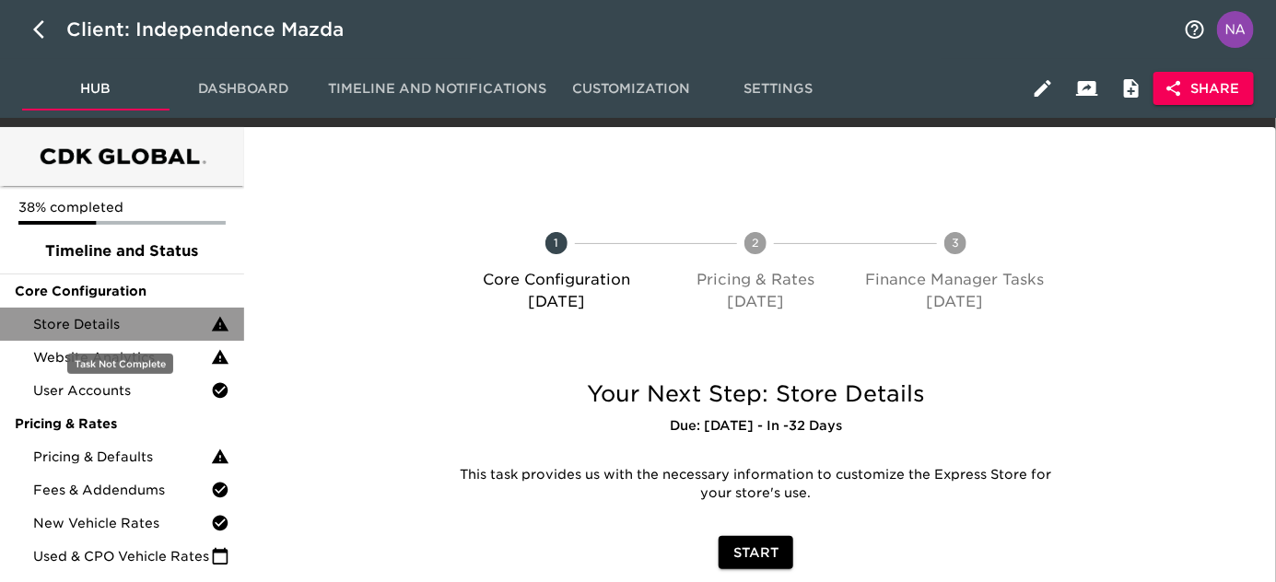
click at [101, 323] on span "Store Details" at bounding box center [122, 324] width 178 height 18
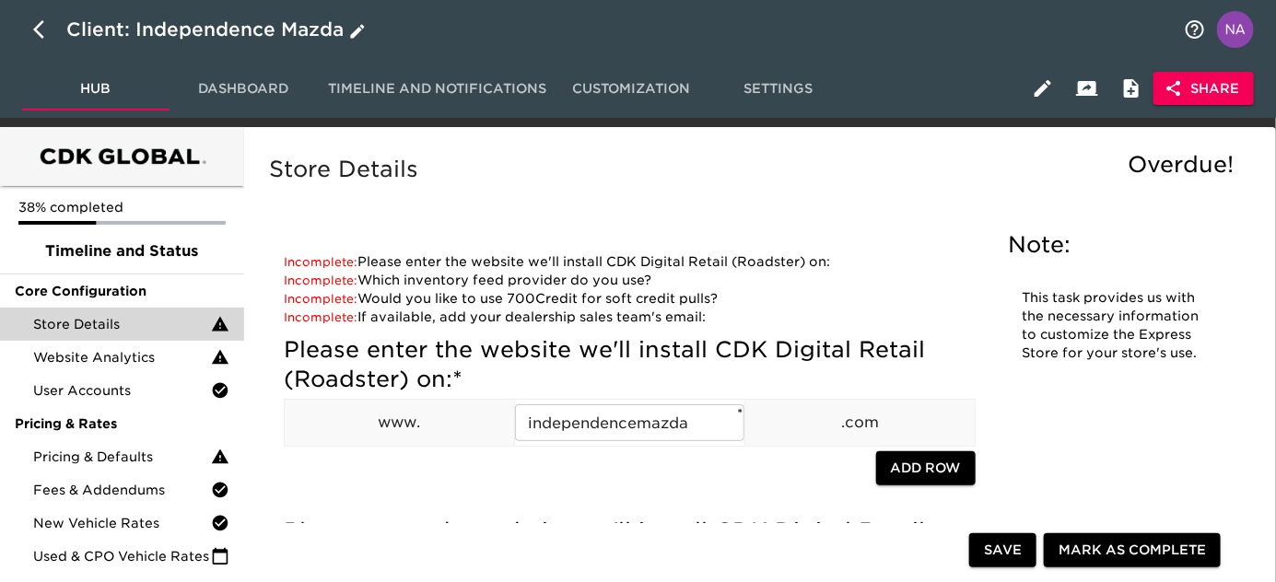
click at [37, 25] on icon "button" at bounding box center [44, 29] width 22 height 22
select select "10"
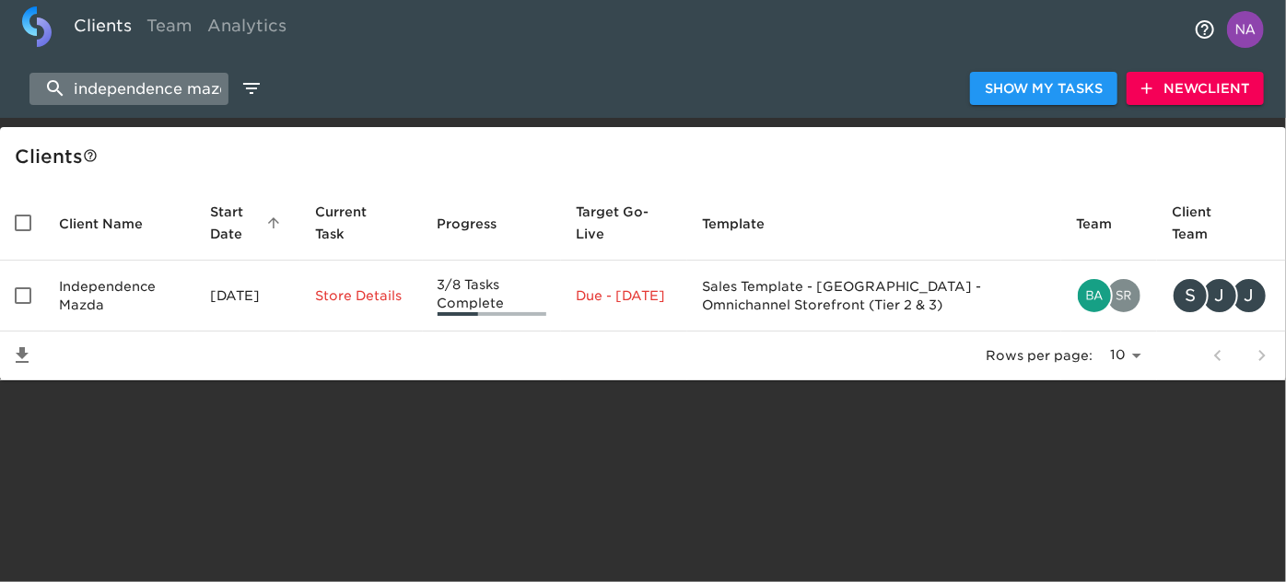
click at [150, 92] on input "independence mazda" at bounding box center [128, 89] width 199 height 32
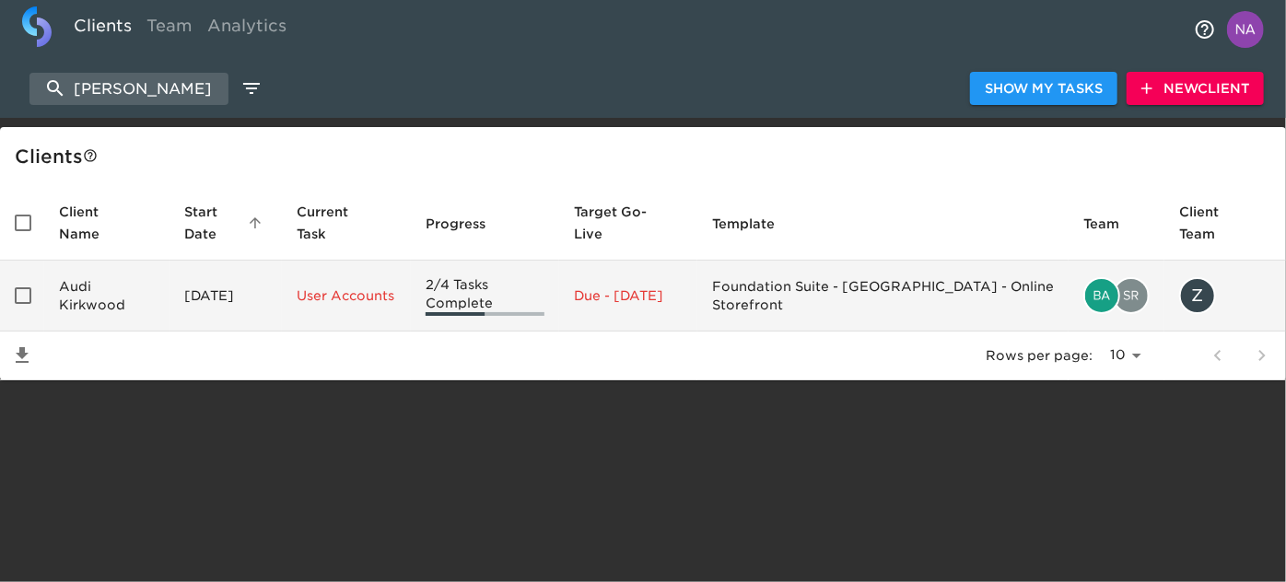
type input "audi kirkwood"
click at [153, 291] on td "Audi Kirkwood" at bounding box center [106, 296] width 125 height 71
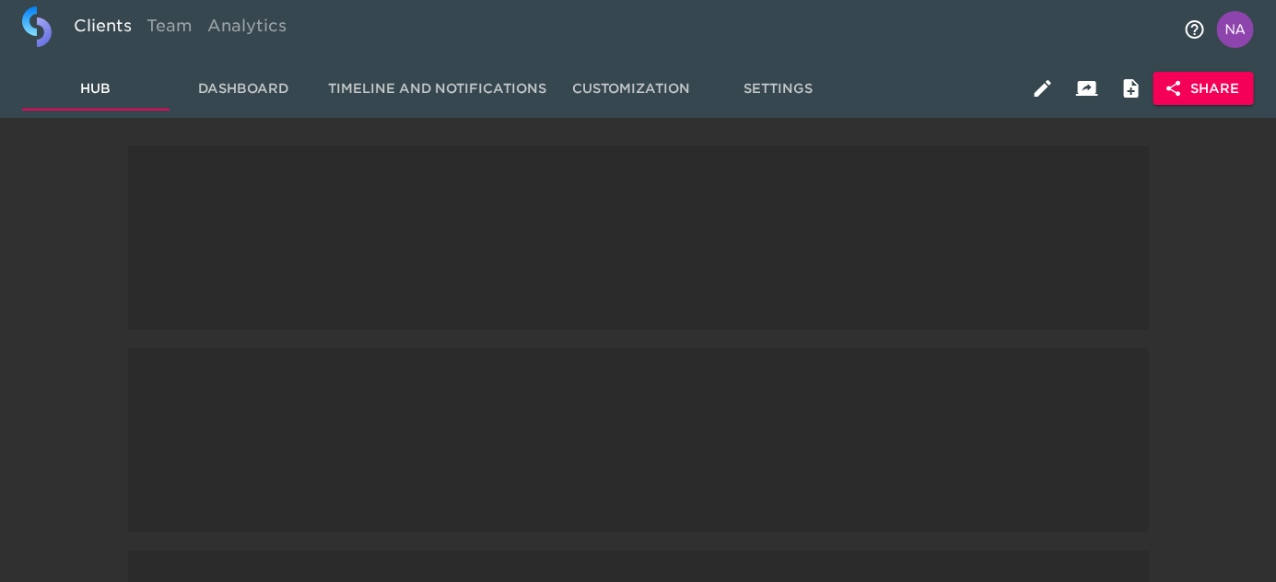
click at [153, 291] on span at bounding box center [638, 238] width 1021 height 184
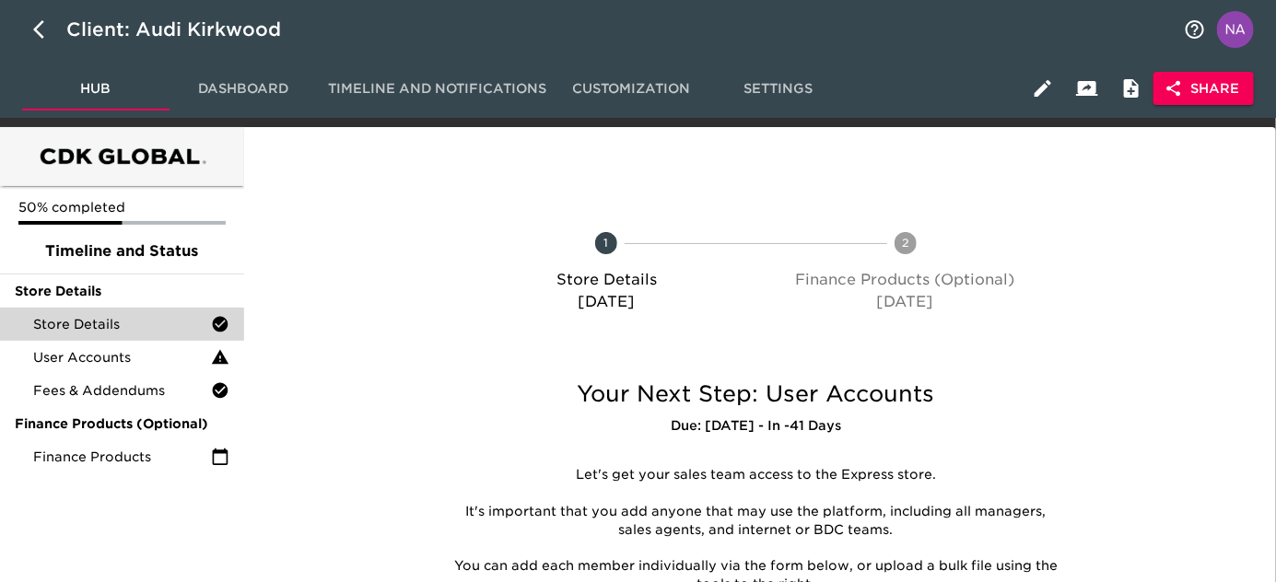
click at [156, 316] on span "Store Details" at bounding box center [122, 324] width 178 height 18
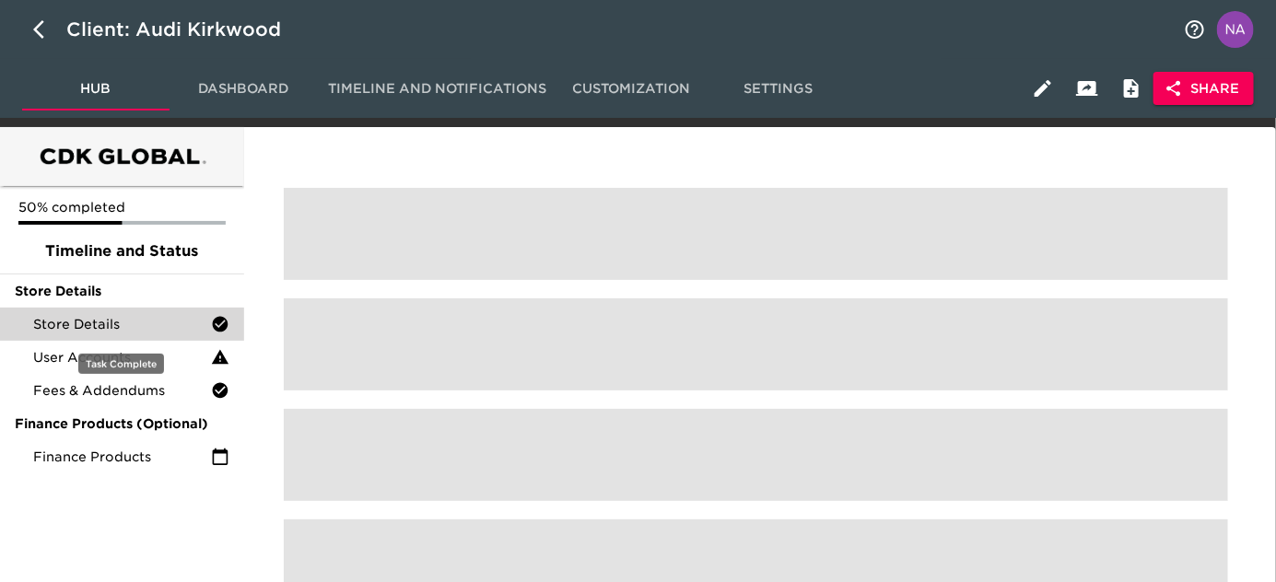
click at [156, 316] on span "Store Details" at bounding box center [122, 324] width 178 height 18
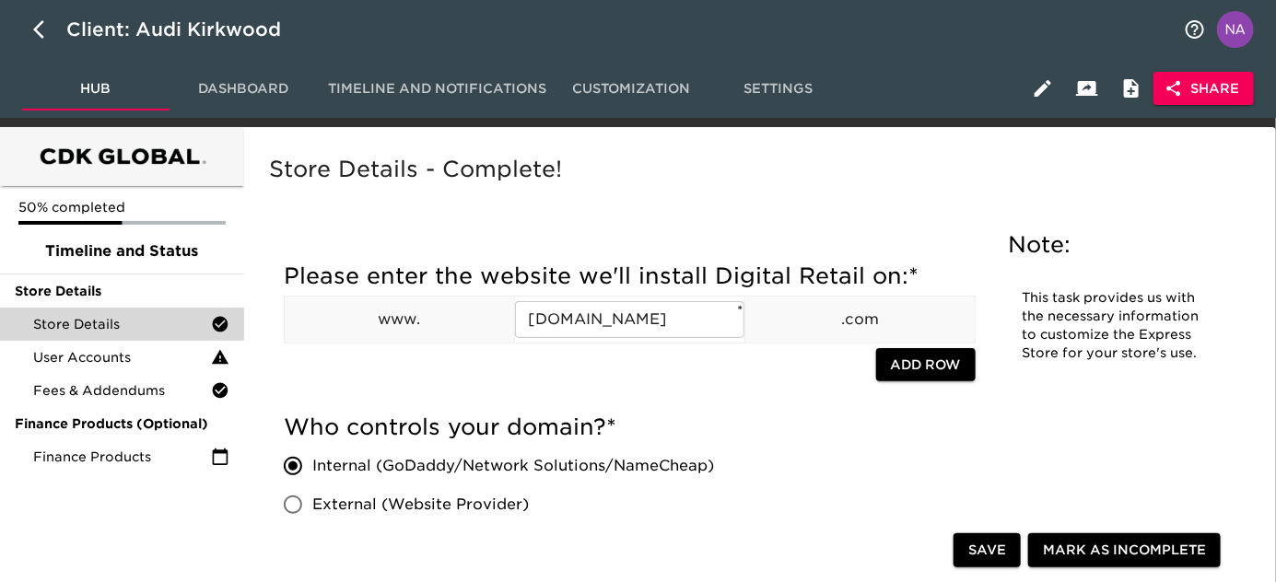
click at [642, 379] on div at bounding box center [580, 367] width 592 height 38
click at [391, 374] on div at bounding box center [580, 367] width 592 height 38
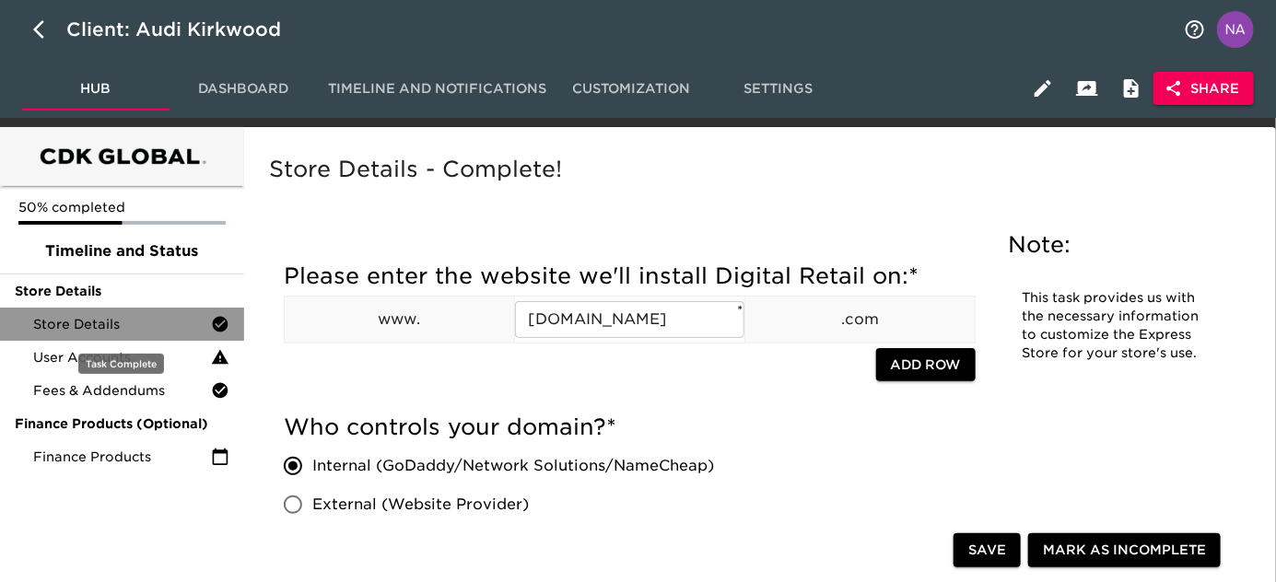
click at [206, 321] on span "Store Details" at bounding box center [122, 324] width 178 height 18
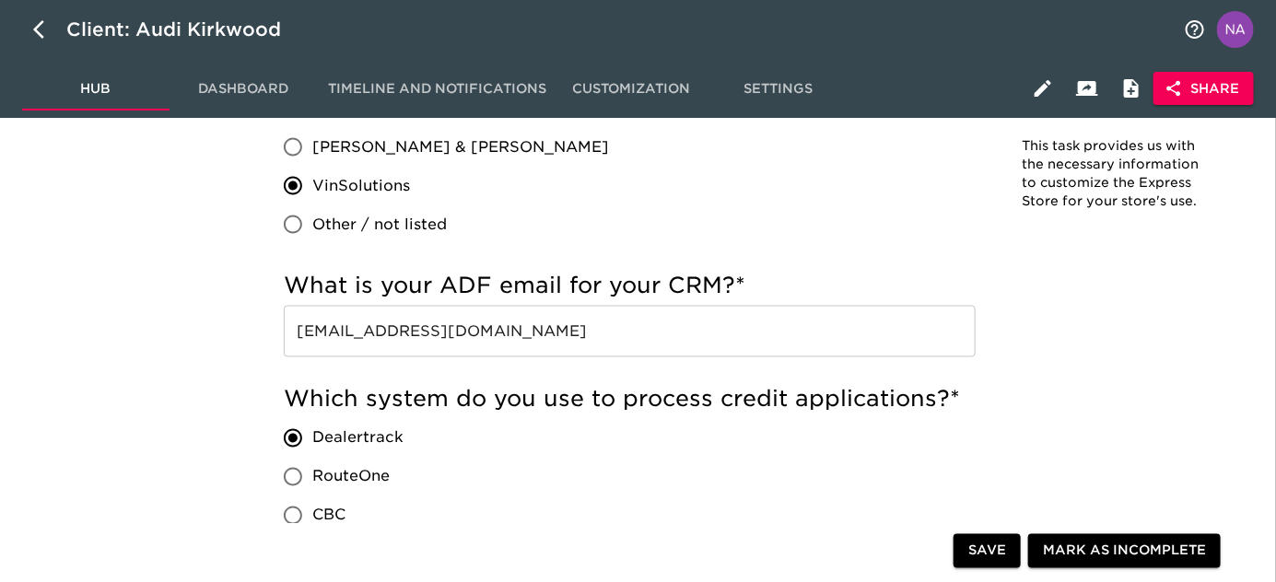
scroll to position [1157, 0]
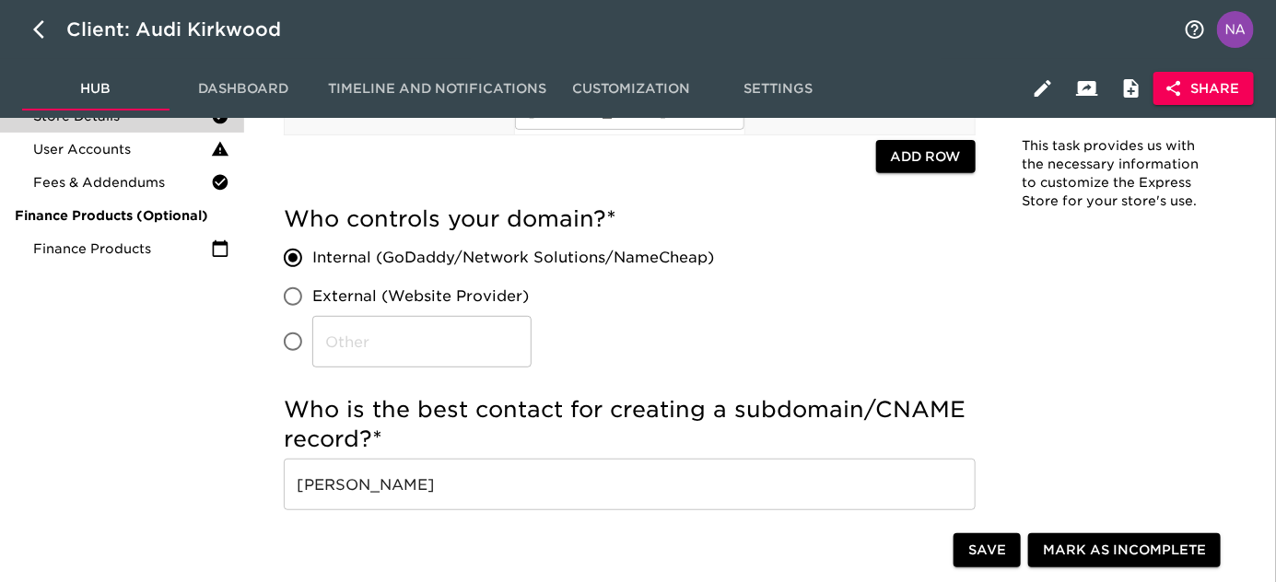
scroll to position [0, 0]
